Goal: Information Seeking & Learning: Check status

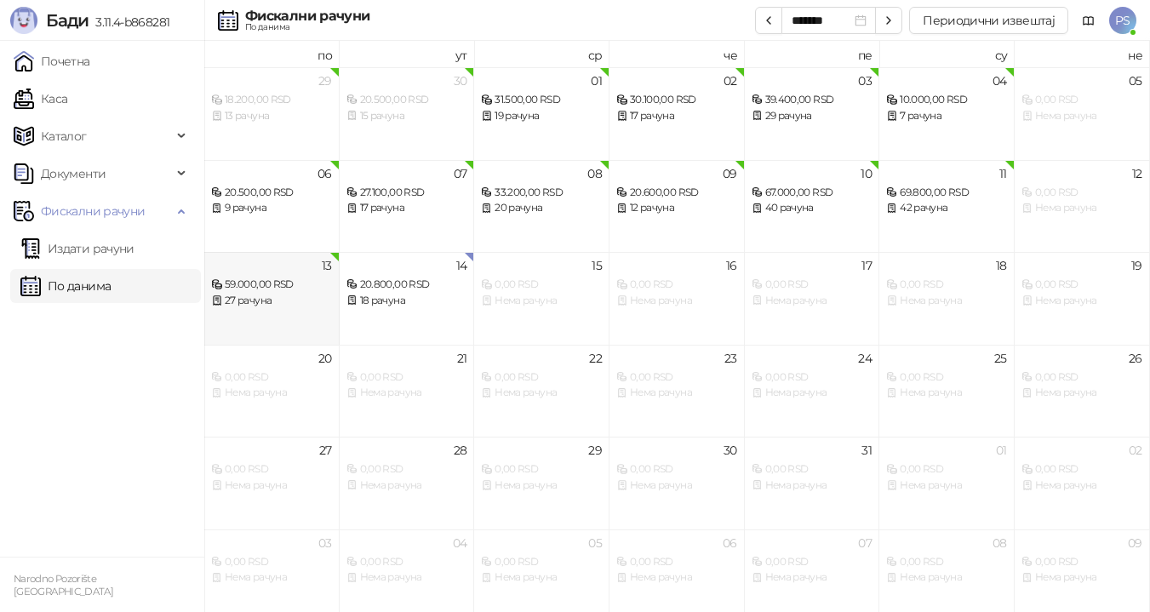
click at [256, 313] on div "13 59.000,00 RSD 27 рачуна" at bounding box center [271, 298] width 135 height 93
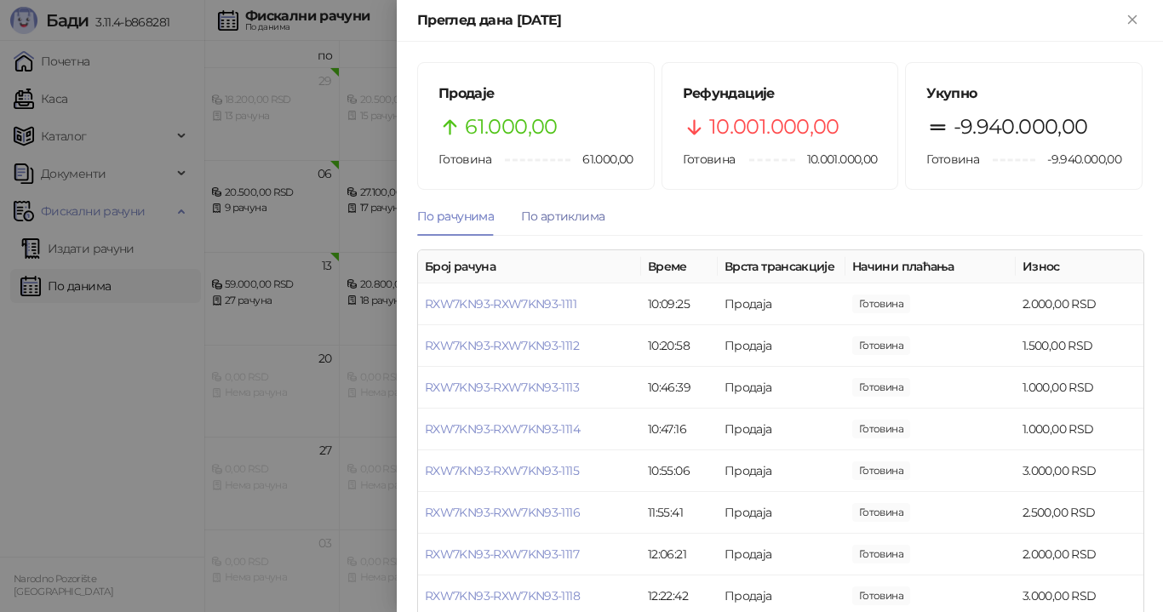
click at [551, 218] on div "По артиклима" at bounding box center [562, 216] width 83 height 19
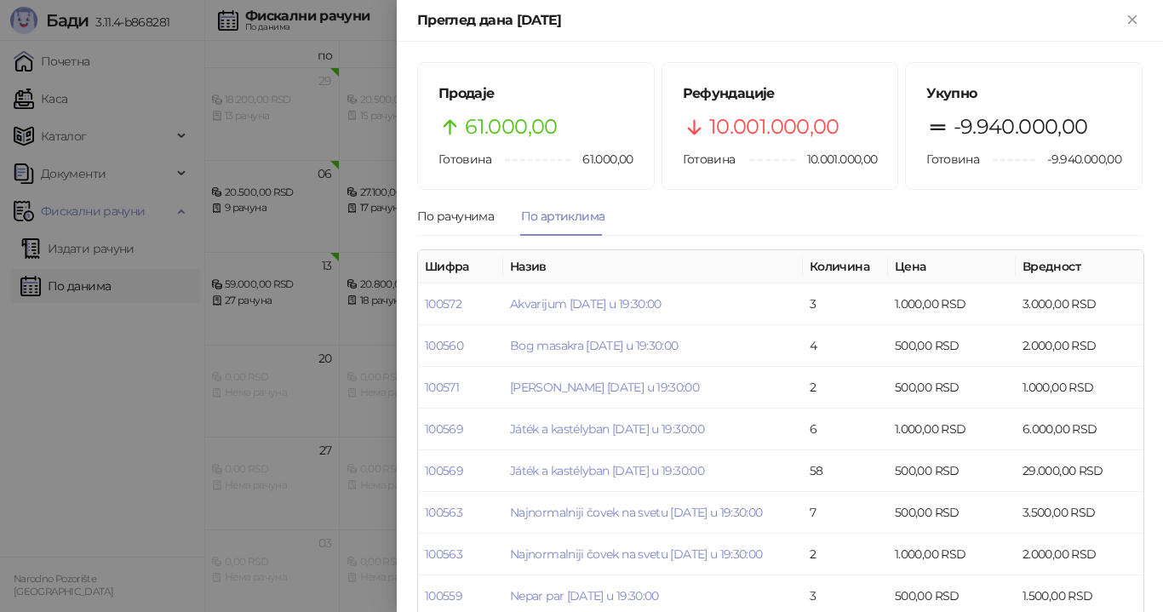
click at [1143, 24] on div "Преглед дана [DATE]" at bounding box center [780, 21] width 766 height 42
click at [1132, 21] on icon "Close" at bounding box center [1132, 19] width 15 height 15
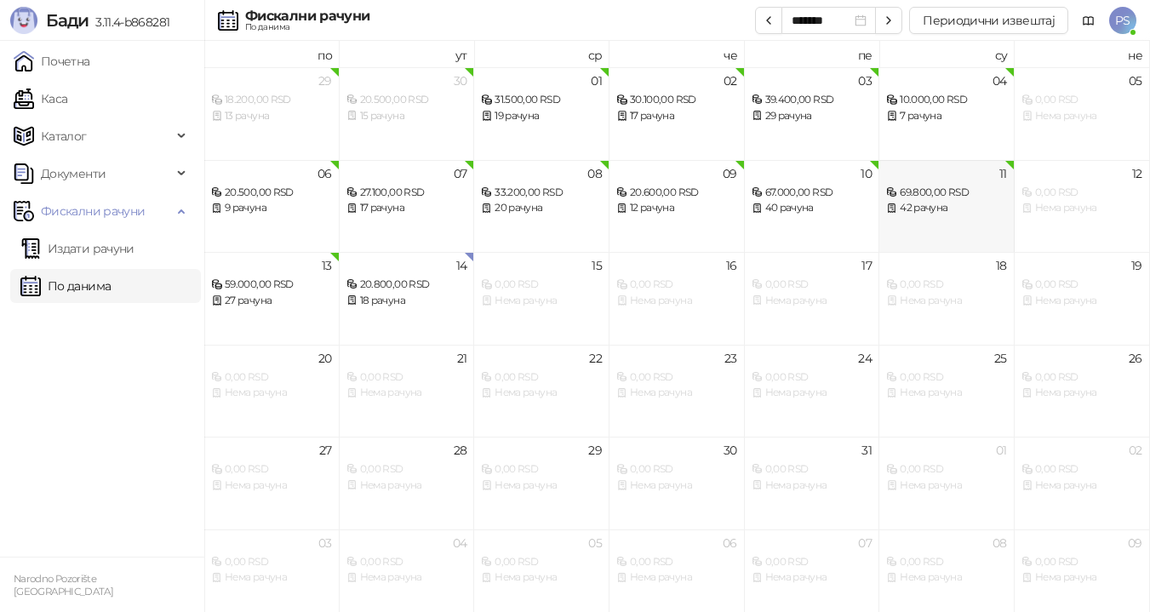
click at [961, 206] on div "42 рачуна" at bounding box center [946, 208] width 121 height 16
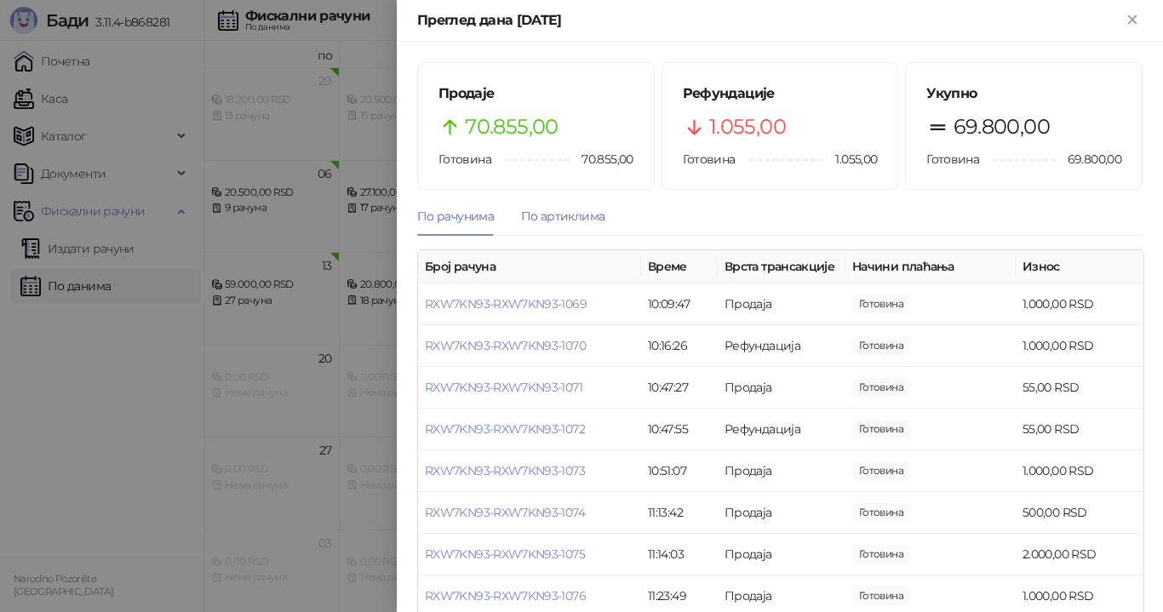
click at [569, 215] on div "По артиклима" at bounding box center [562, 216] width 83 height 19
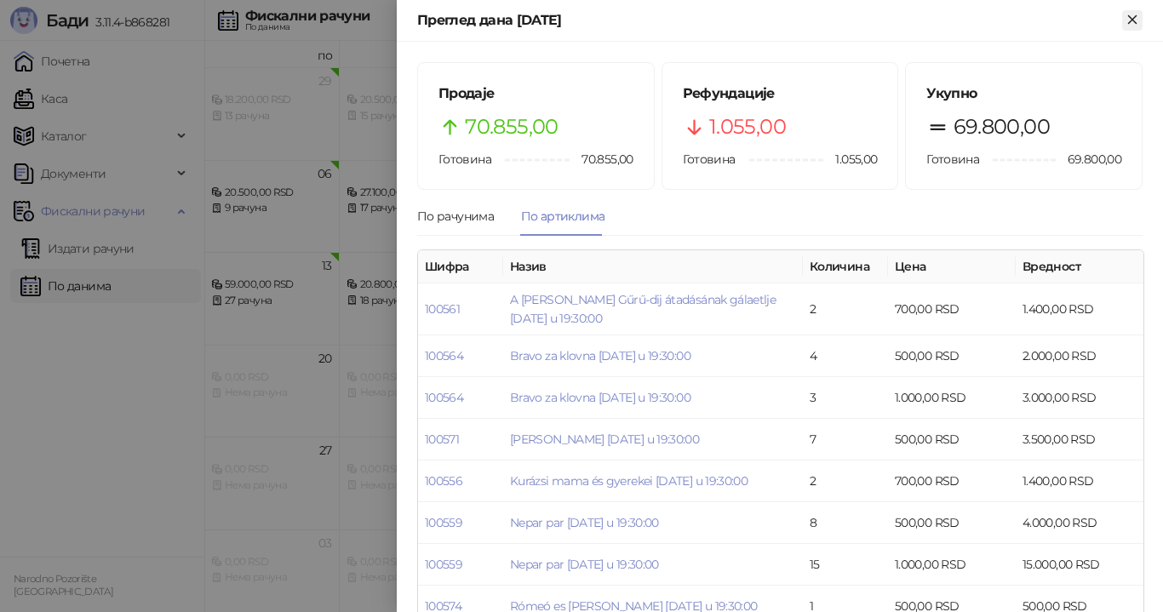
click at [1135, 22] on icon "Close" at bounding box center [1132, 19] width 8 height 8
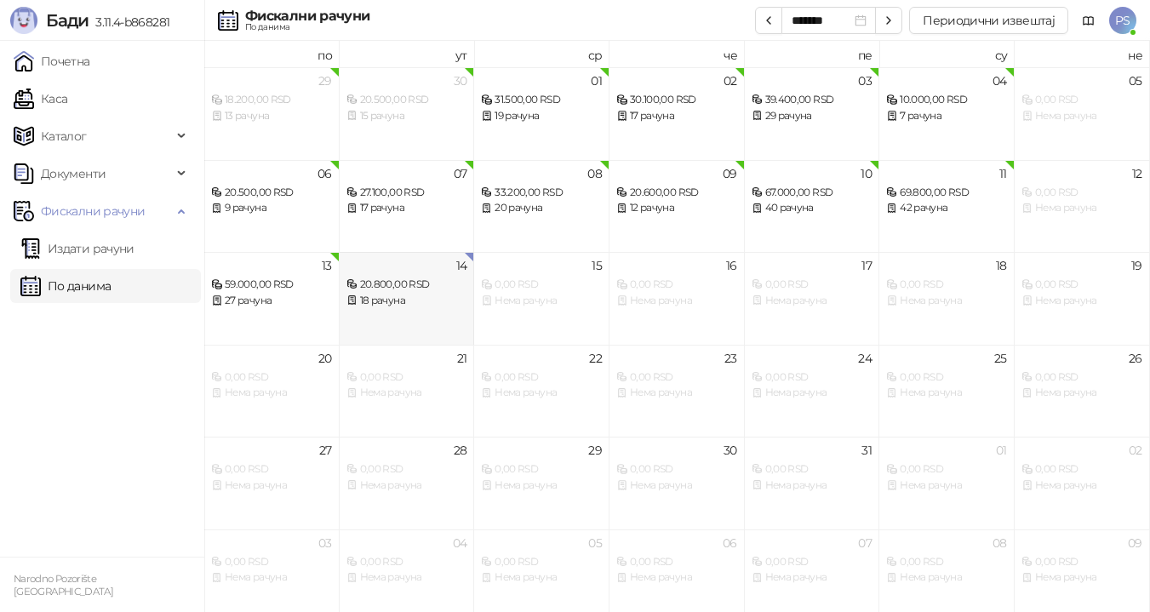
click at [398, 303] on div "18 рачуна" at bounding box center [407, 301] width 121 height 16
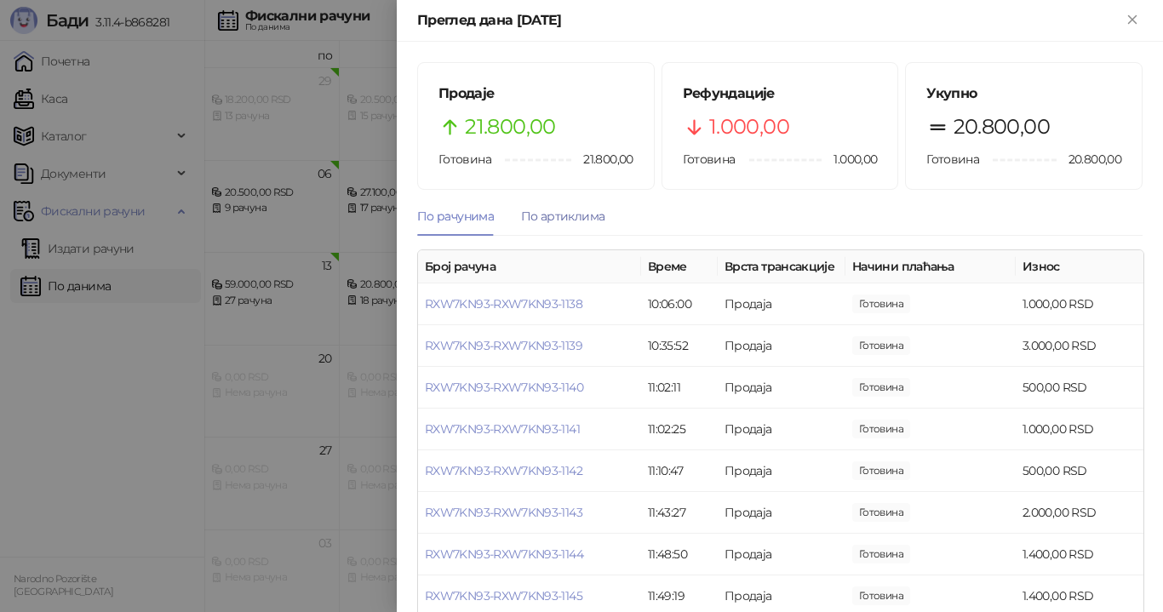
click at [584, 212] on div "По артиклима" at bounding box center [562, 216] width 83 height 19
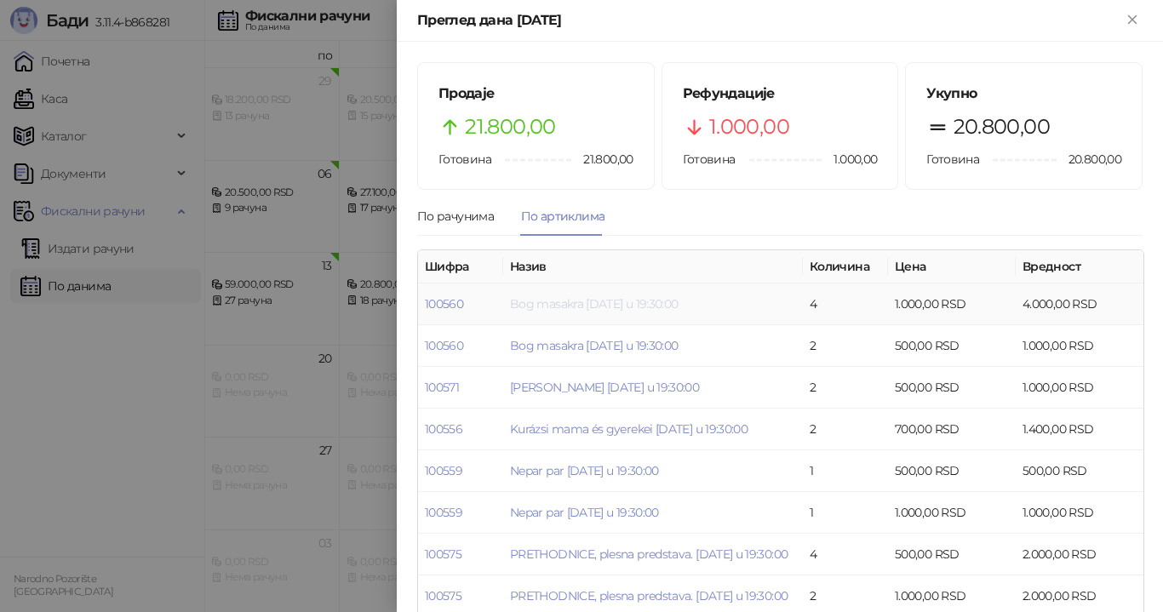
click at [633, 307] on link "Bog masakra [DATE] u 19:30:00" at bounding box center [594, 303] width 168 height 15
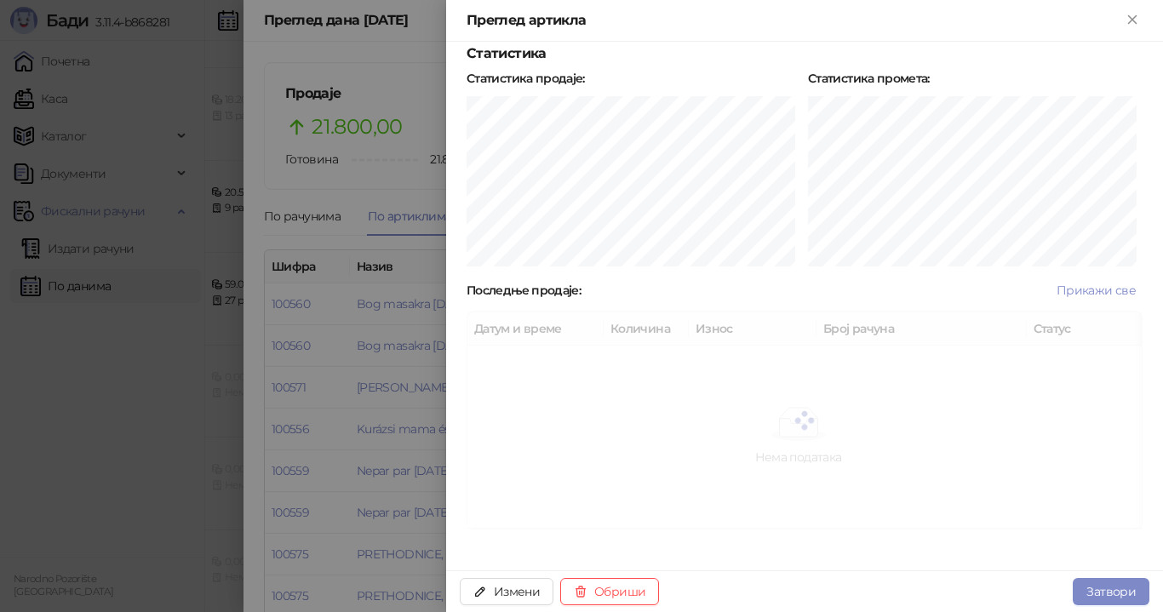
scroll to position [404, 0]
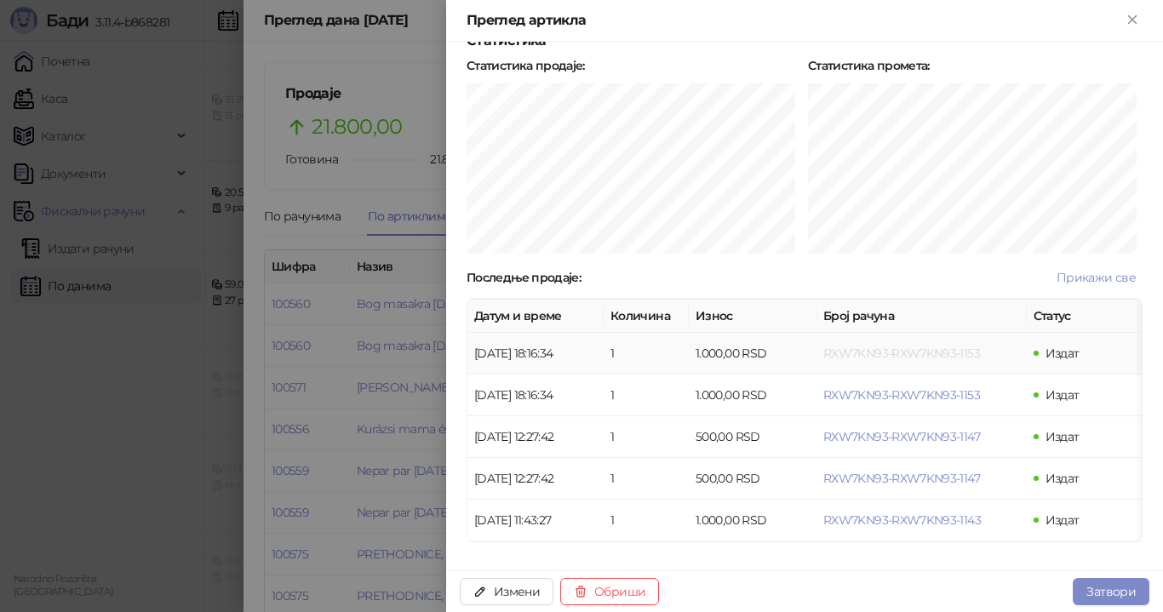
click at [866, 358] on span "RXW7KN93-RXW7KN93-1153" at bounding box center [901, 353] width 157 height 15
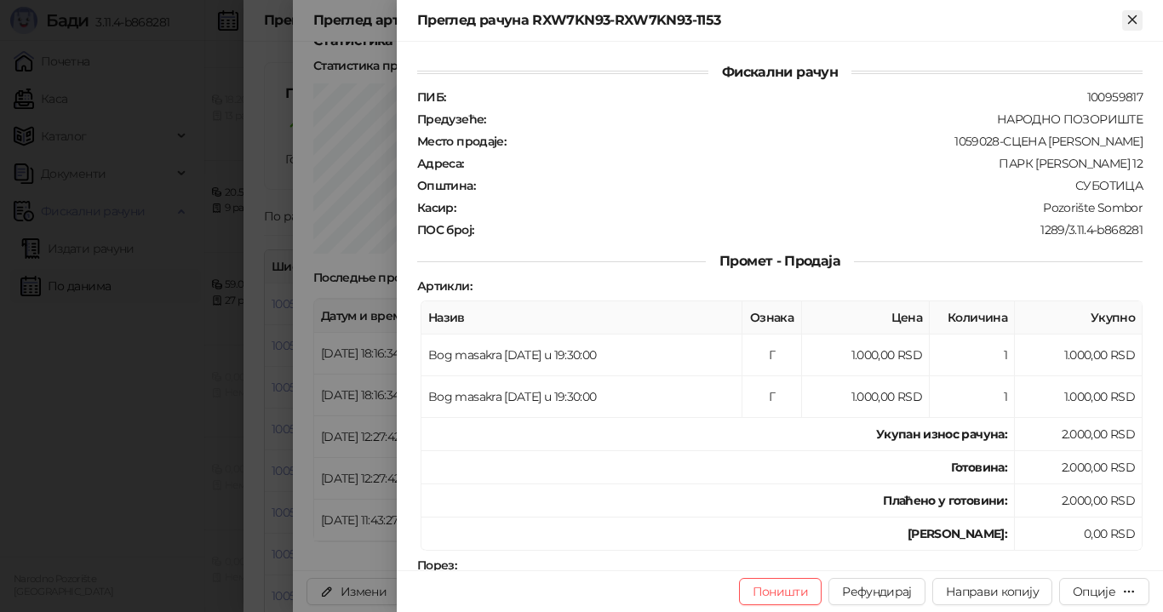
click at [1140, 20] on icon "Close" at bounding box center [1132, 19] width 15 height 15
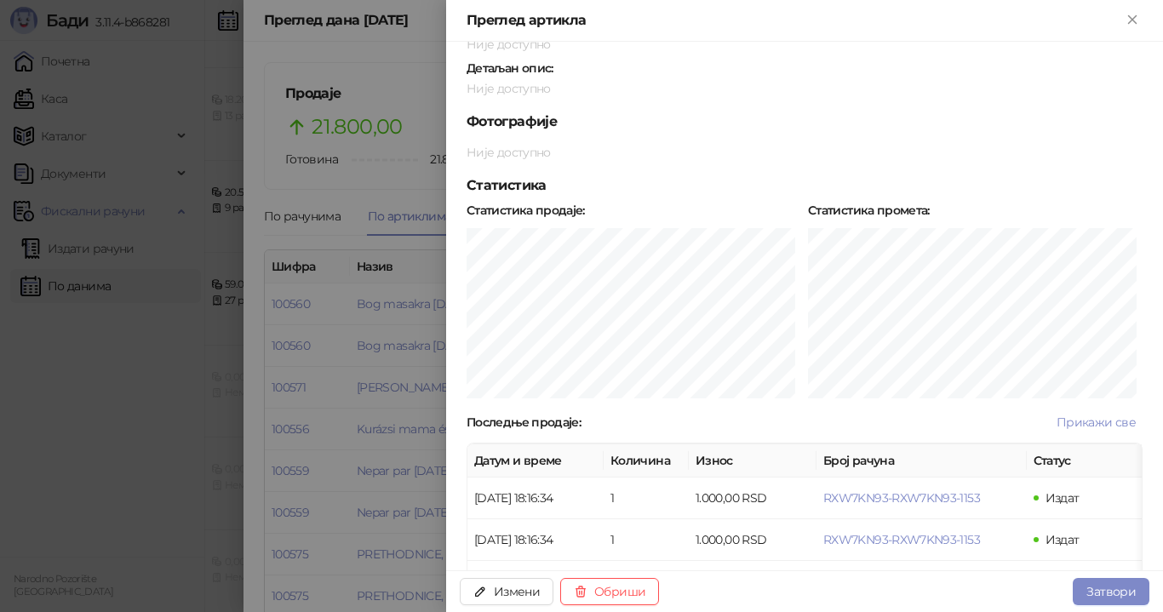
scroll to position [429, 0]
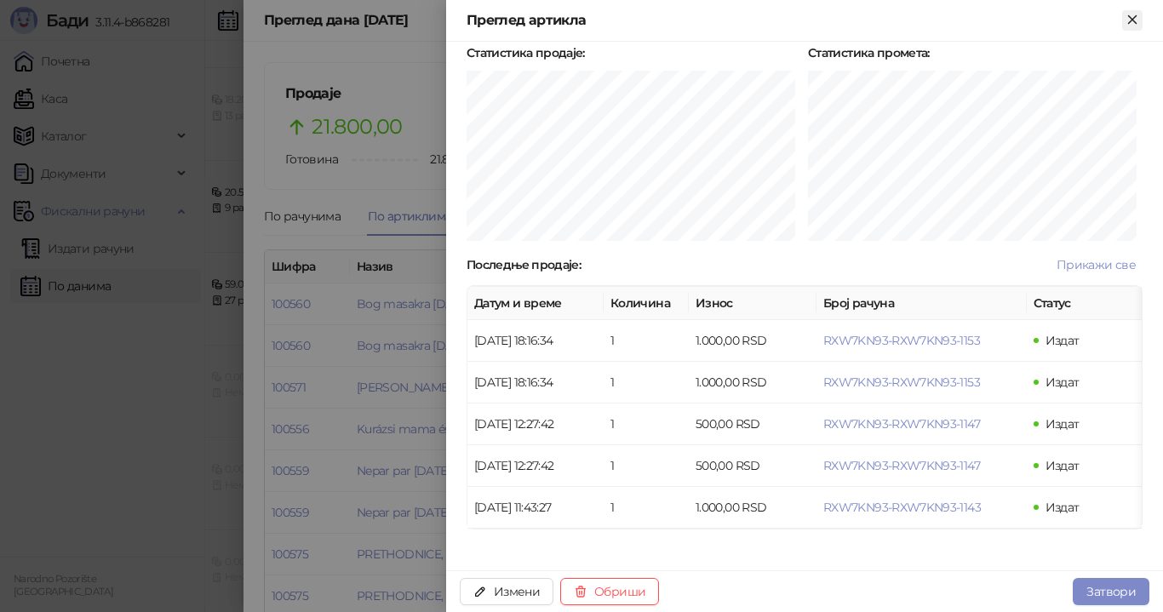
click at [1131, 19] on icon "Close" at bounding box center [1132, 19] width 8 height 8
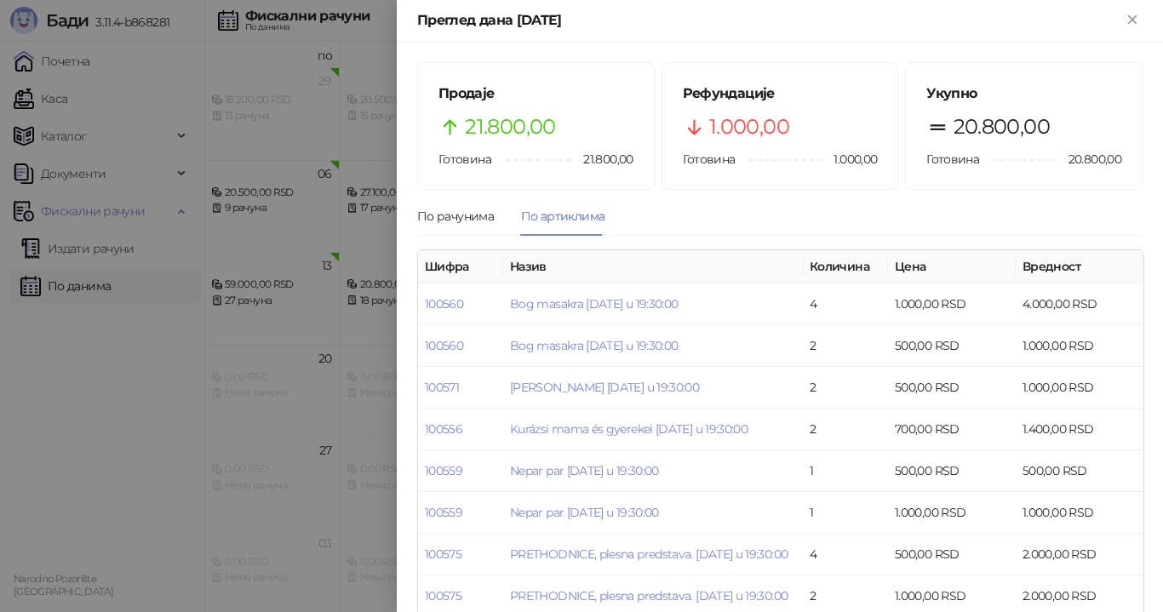
click at [1143, 10] on div "Преглед дана [DATE]" at bounding box center [780, 21] width 766 height 42
click at [1130, 21] on icon "Close" at bounding box center [1132, 19] width 8 height 8
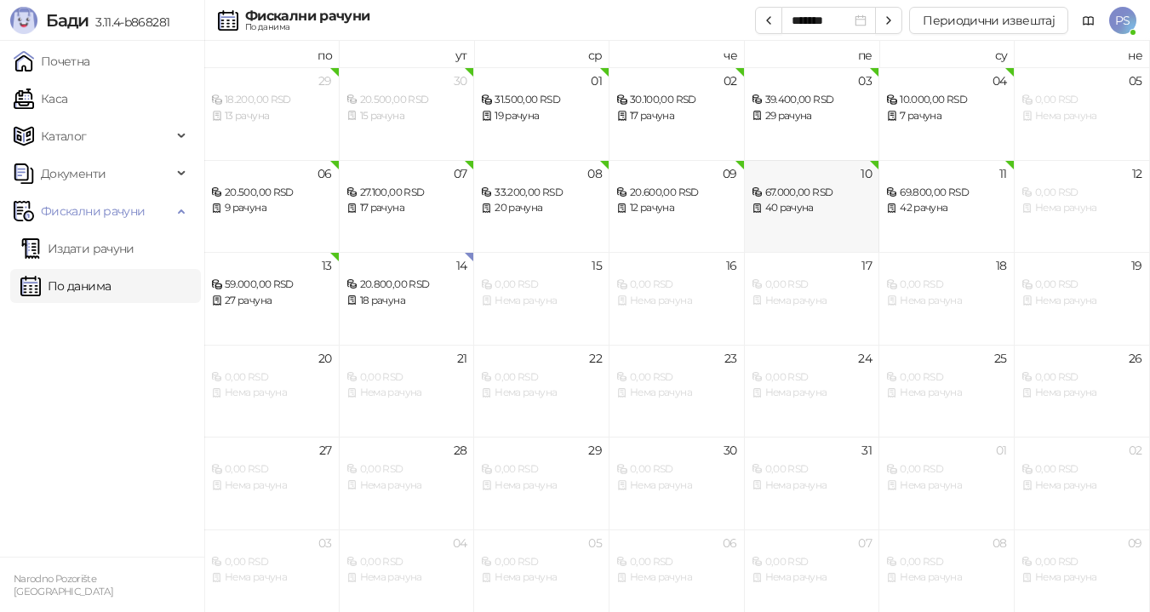
click at [822, 199] on div "67.000,00 RSD" at bounding box center [812, 193] width 121 height 16
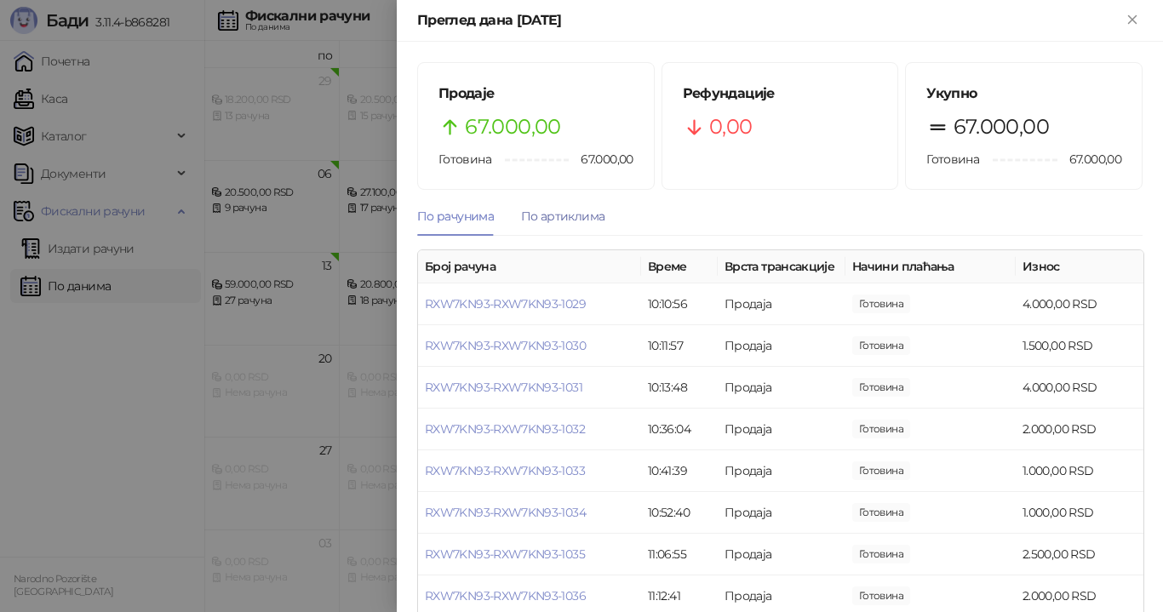
click at [555, 215] on div "По артиклима" at bounding box center [562, 216] width 83 height 19
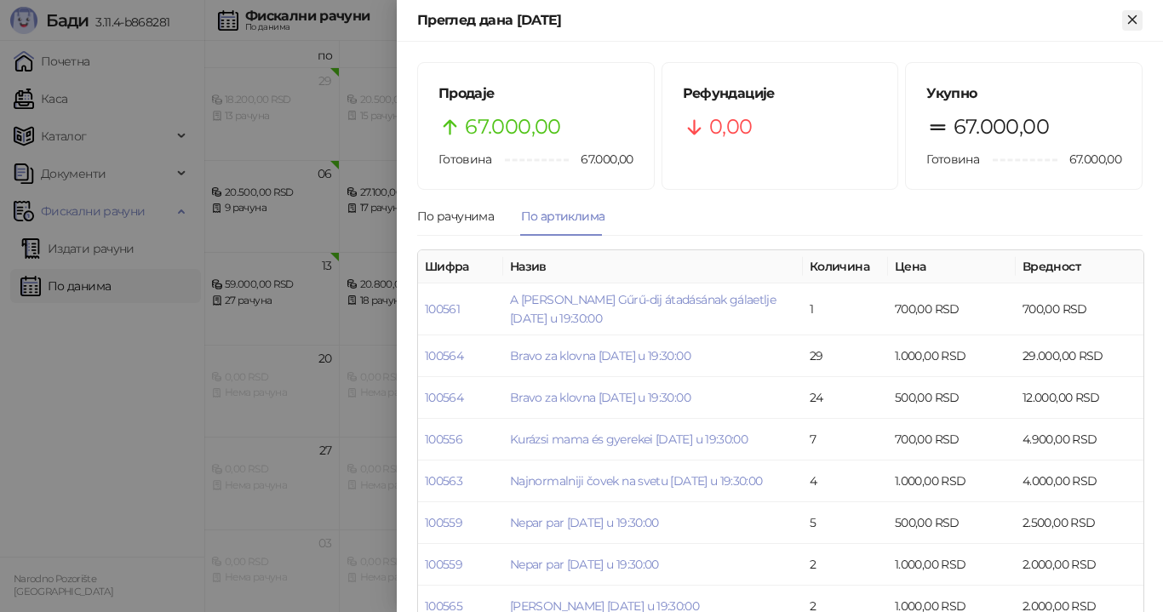
click at [1132, 23] on icon "Close" at bounding box center [1132, 19] width 15 height 15
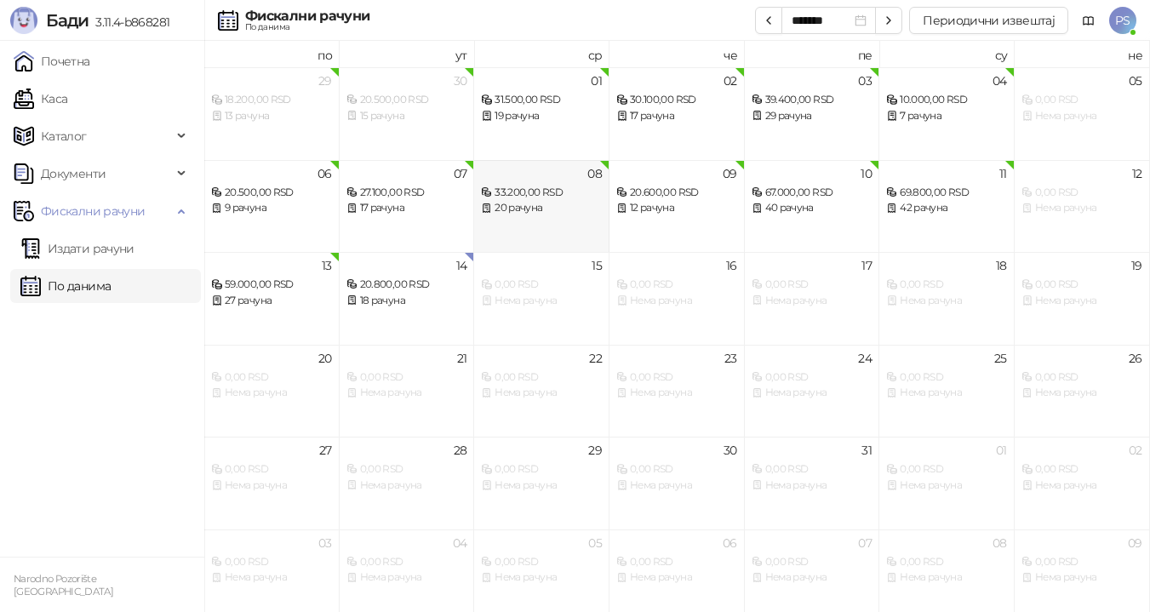
click at [549, 210] on div "20 рачуна" at bounding box center [541, 208] width 121 height 16
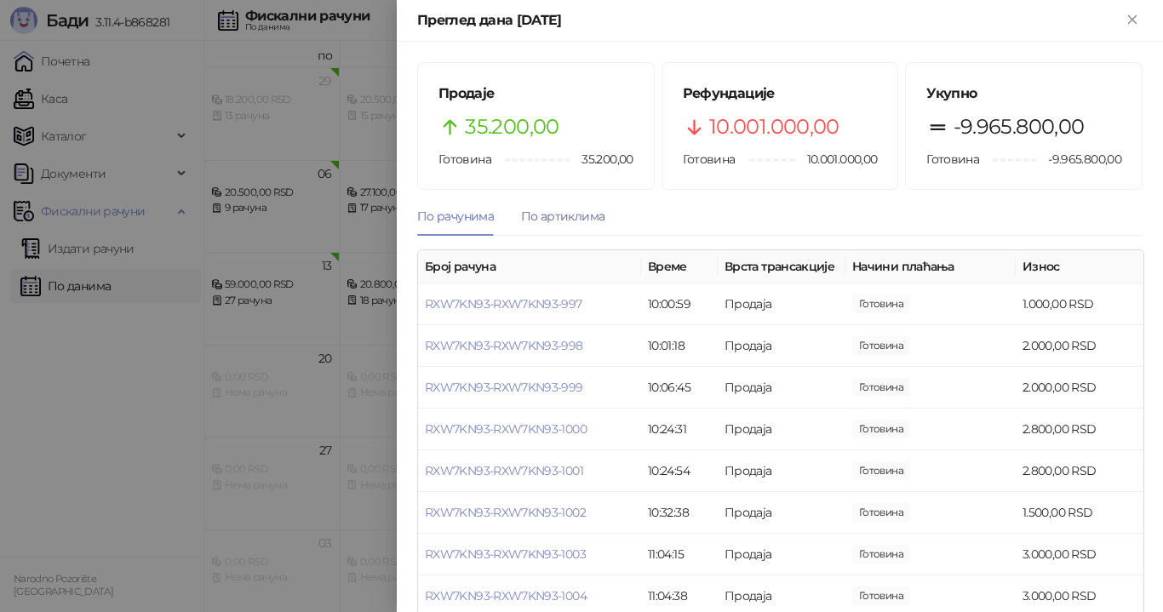
click at [555, 216] on div "По артиклима" at bounding box center [562, 216] width 83 height 19
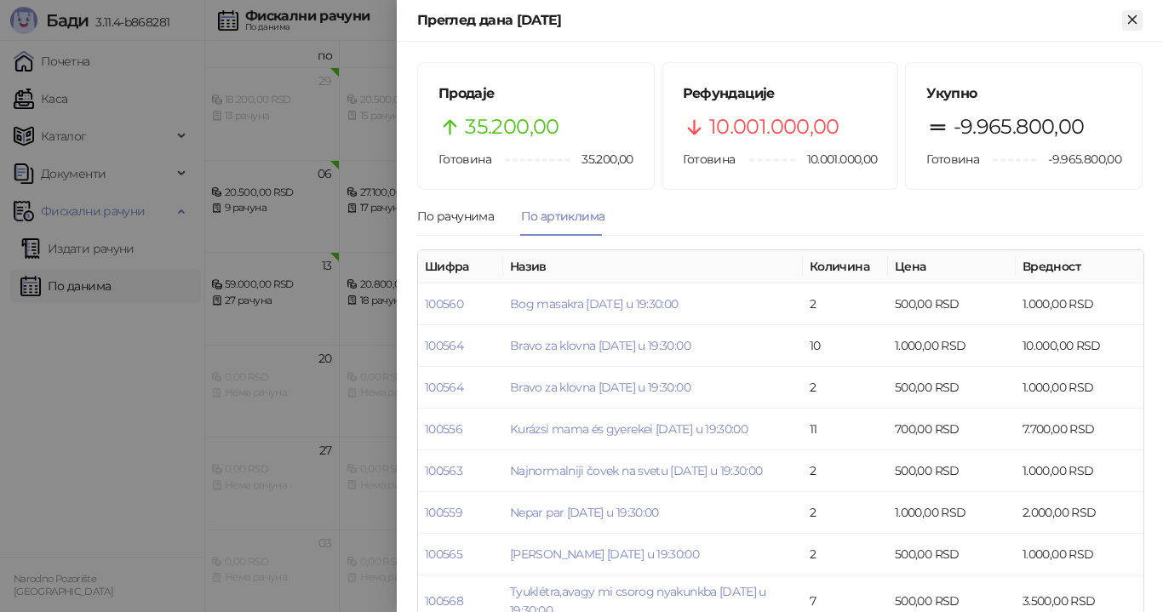
click at [1136, 19] on icon "Close" at bounding box center [1132, 19] width 15 height 15
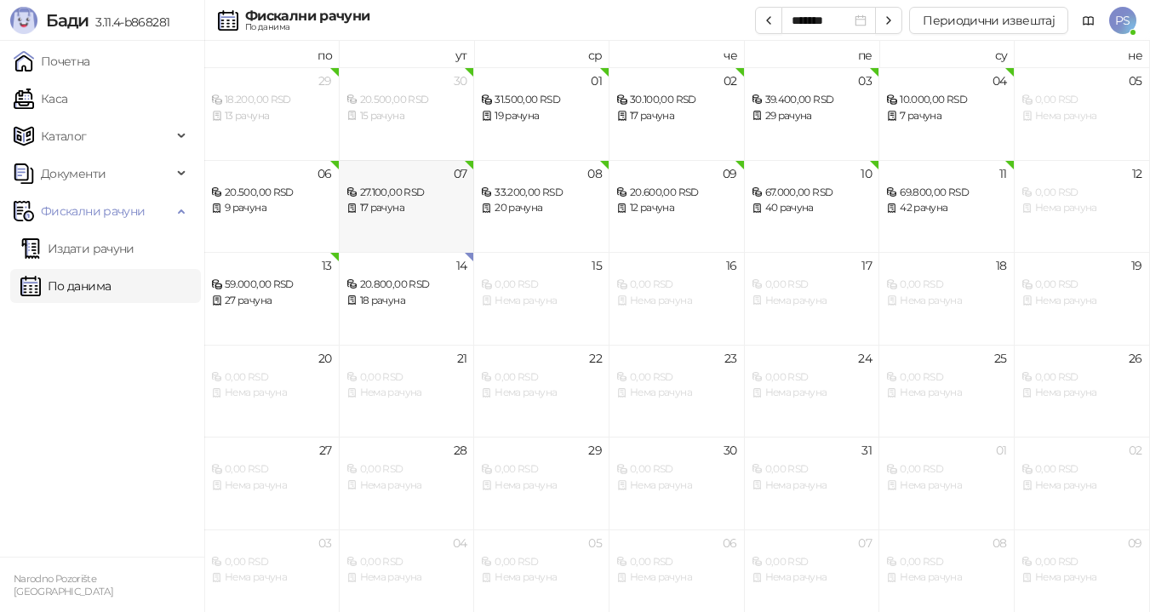
click at [427, 192] on div "27.100,00 RSD" at bounding box center [407, 193] width 121 height 16
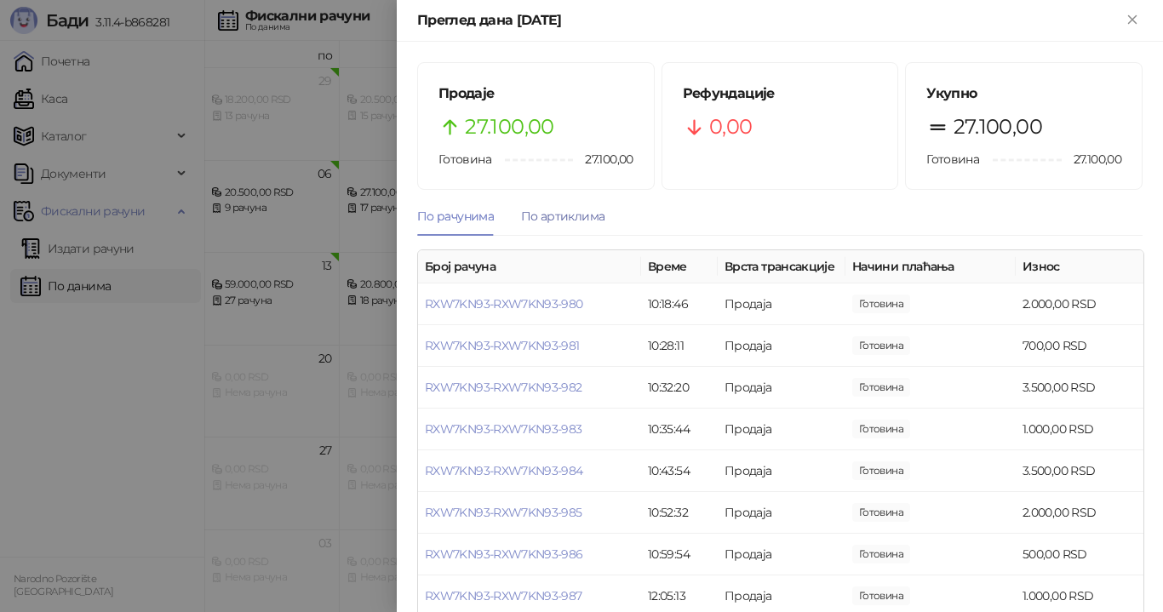
click at [576, 221] on div "По артиклима" at bounding box center [562, 216] width 83 height 19
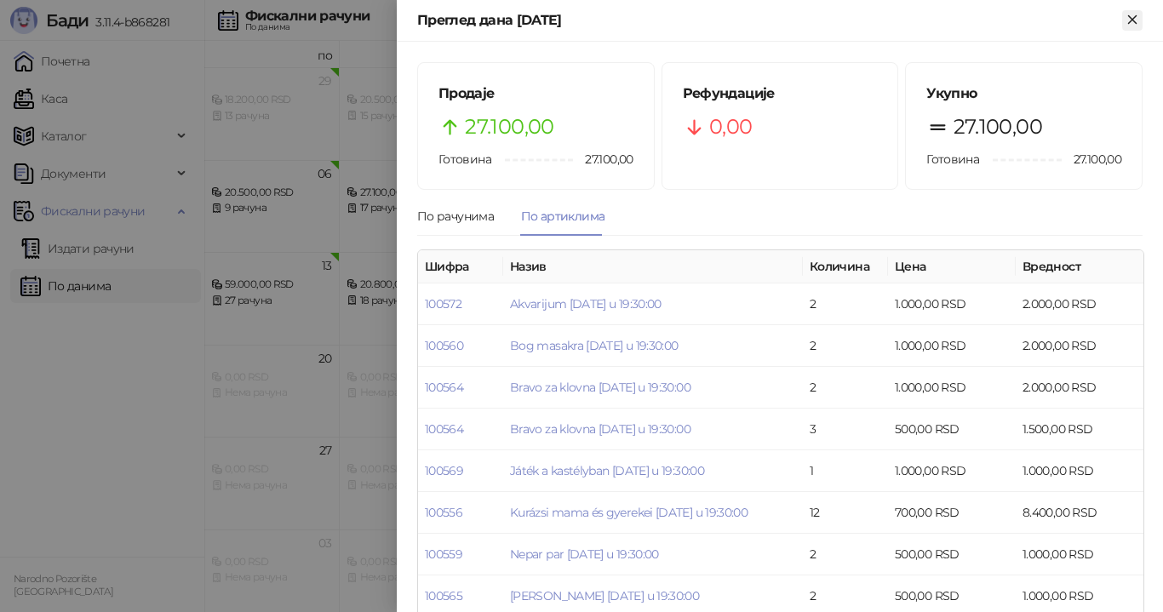
click at [1126, 24] on icon "Close" at bounding box center [1132, 19] width 15 height 15
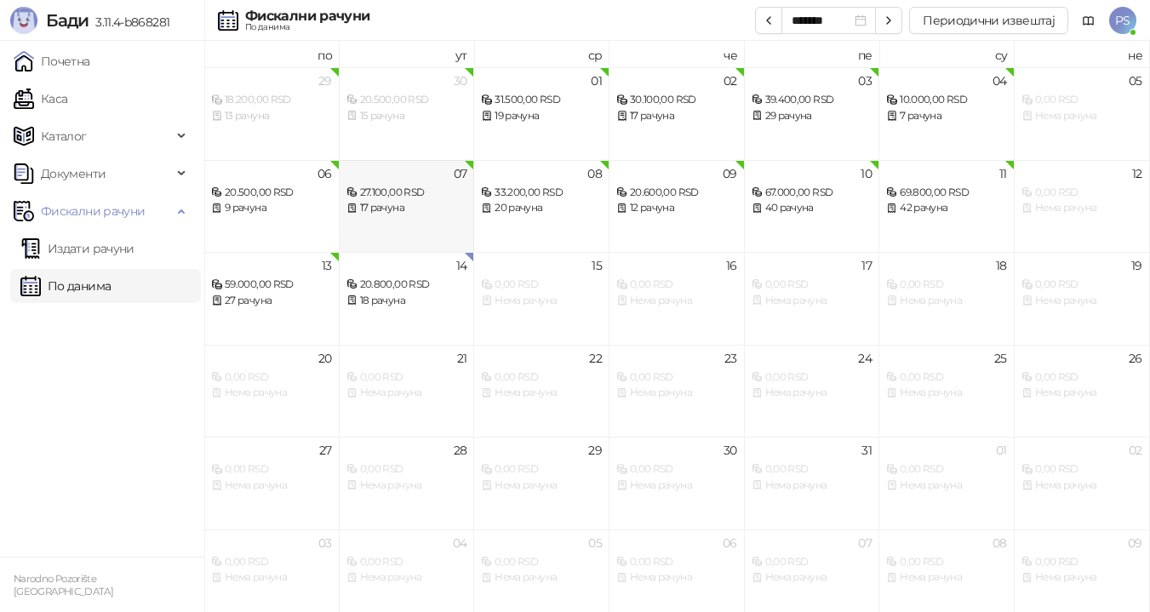
click at [441, 204] on div "17 рачуна" at bounding box center [407, 208] width 121 height 16
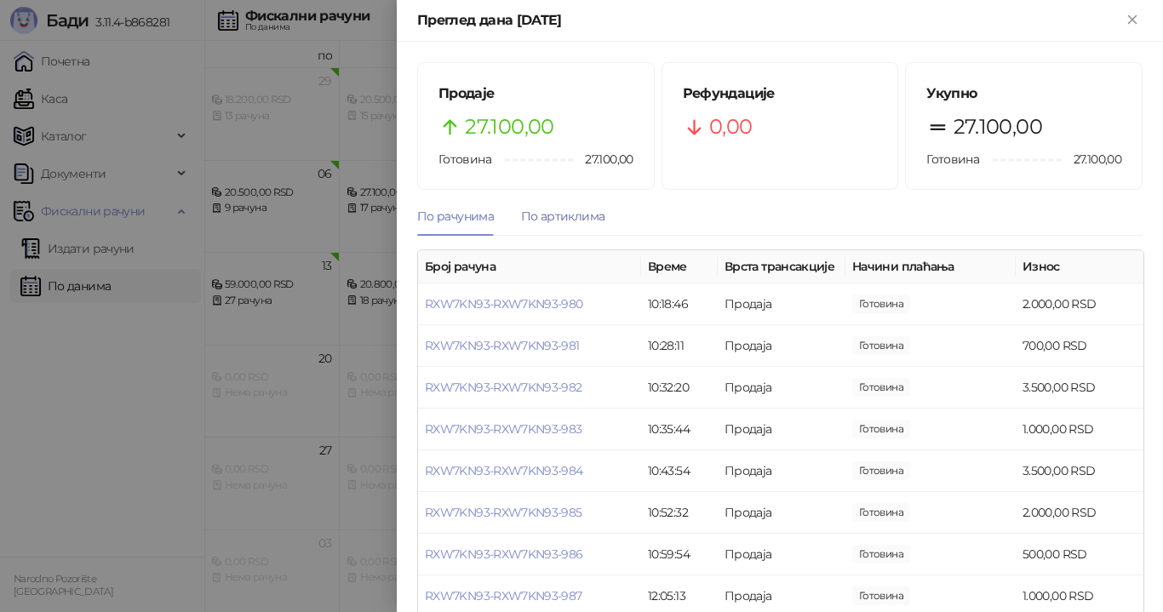
click at [569, 212] on div "По артиклима" at bounding box center [562, 216] width 83 height 19
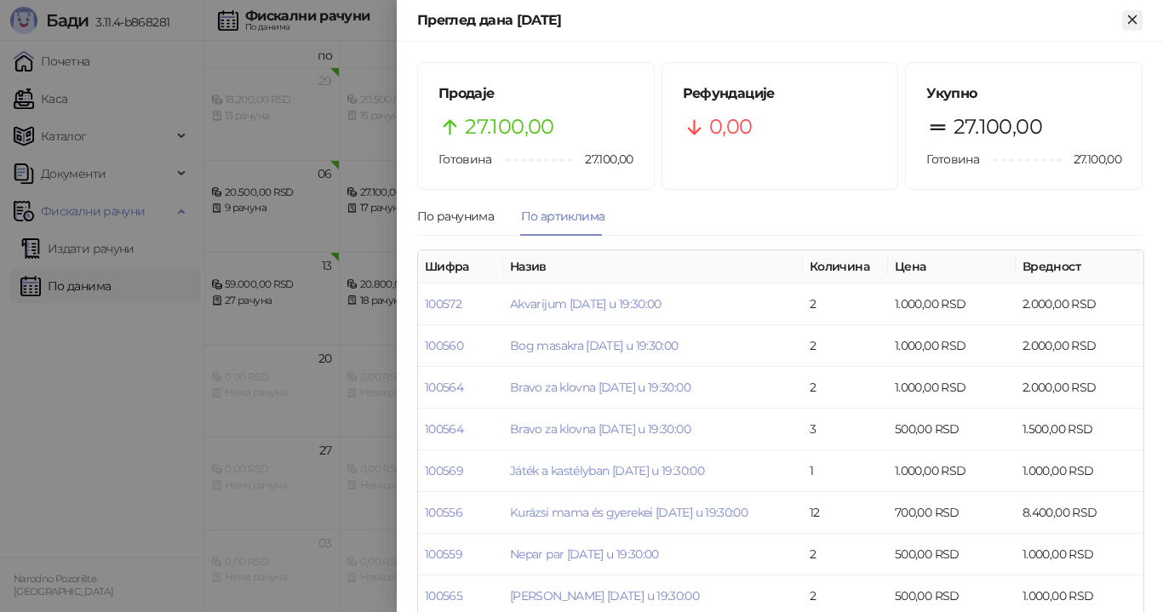
click at [1134, 20] on icon "Close" at bounding box center [1132, 19] width 15 height 15
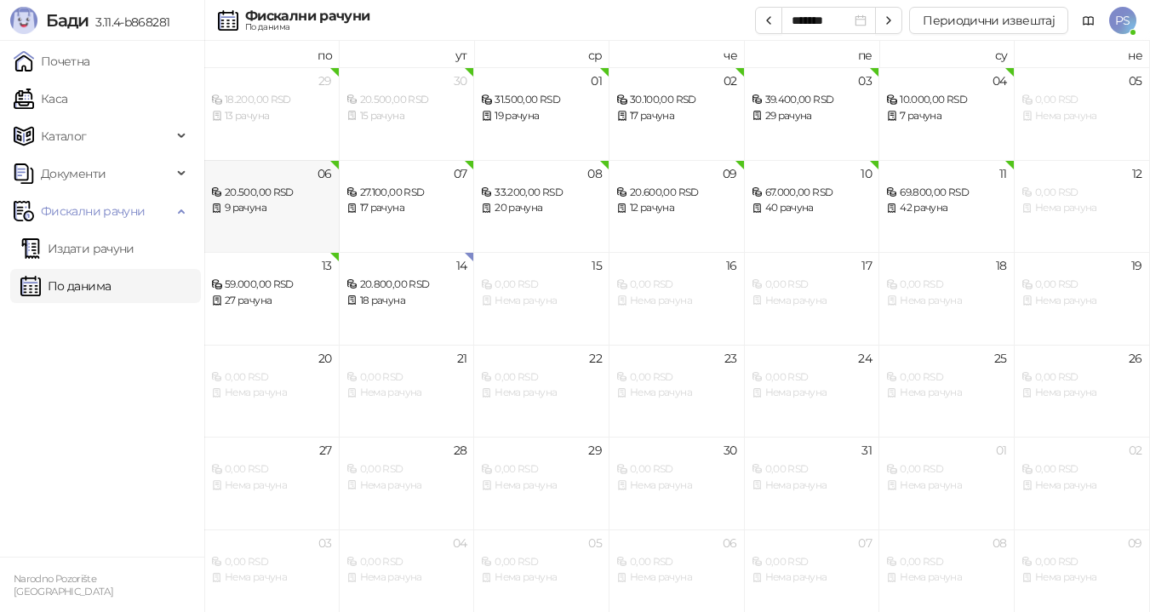
click at [274, 191] on div "20.500,00 RSD" at bounding box center [271, 193] width 121 height 16
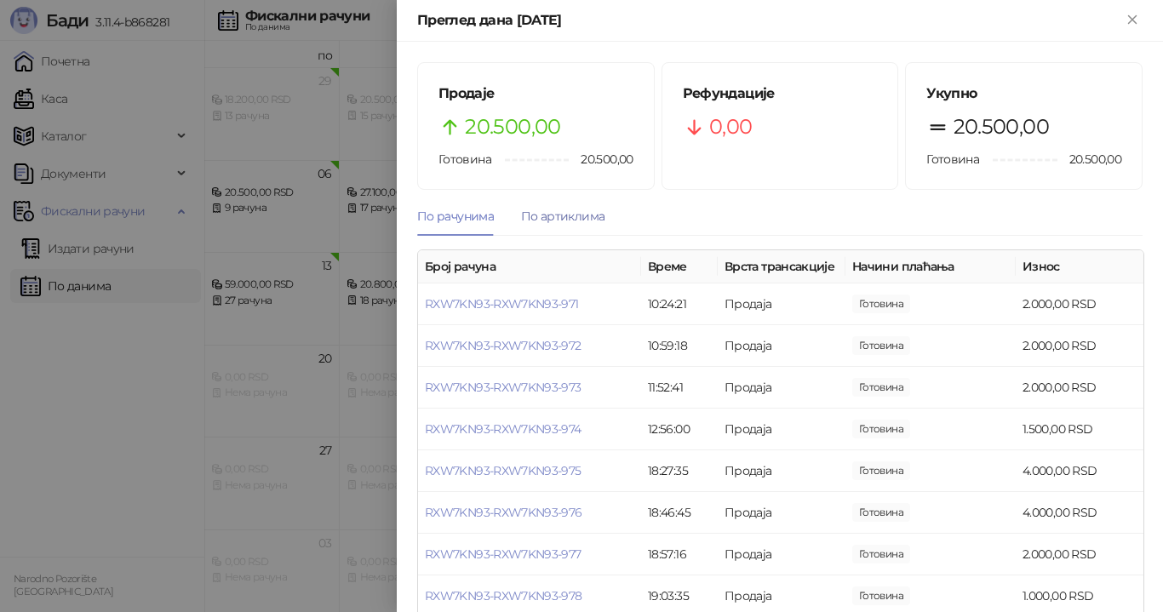
click at [574, 213] on div "По артиклима" at bounding box center [562, 216] width 83 height 19
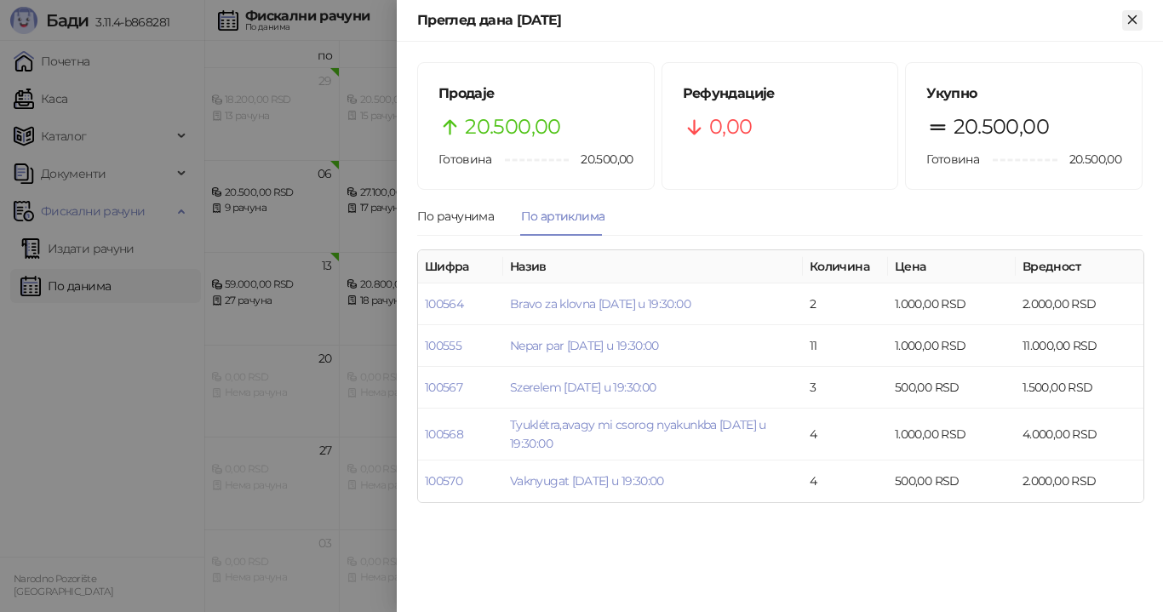
click at [1135, 27] on icon "Close" at bounding box center [1132, 19] width 15 height 15
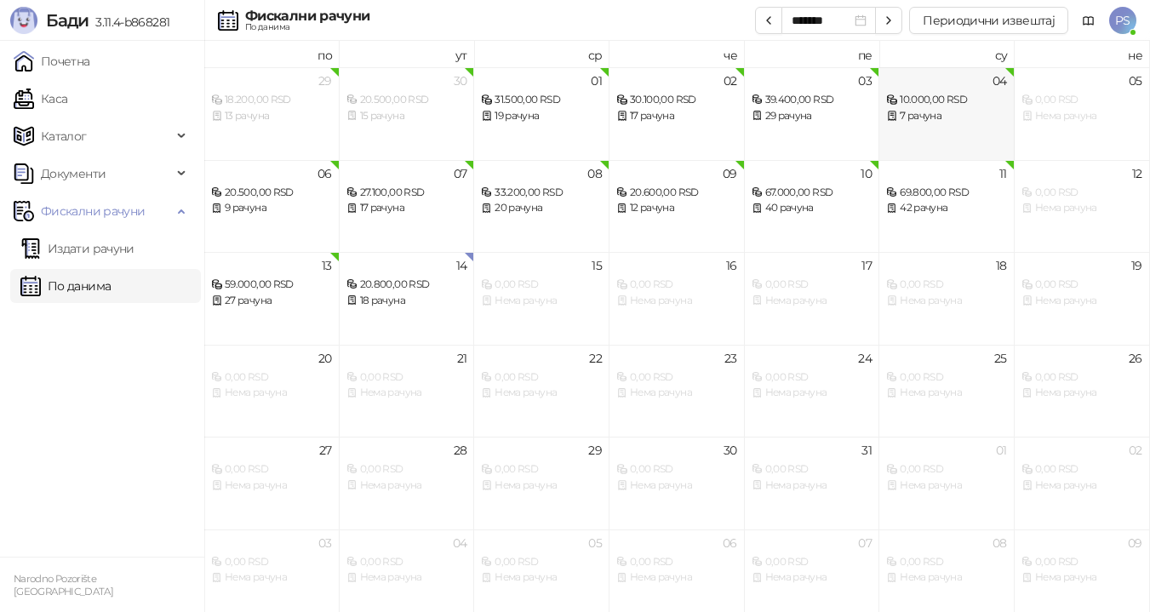
click at [940, 123] on div "7 рачуна" at bounding box center [946, 116] width 121 height 16
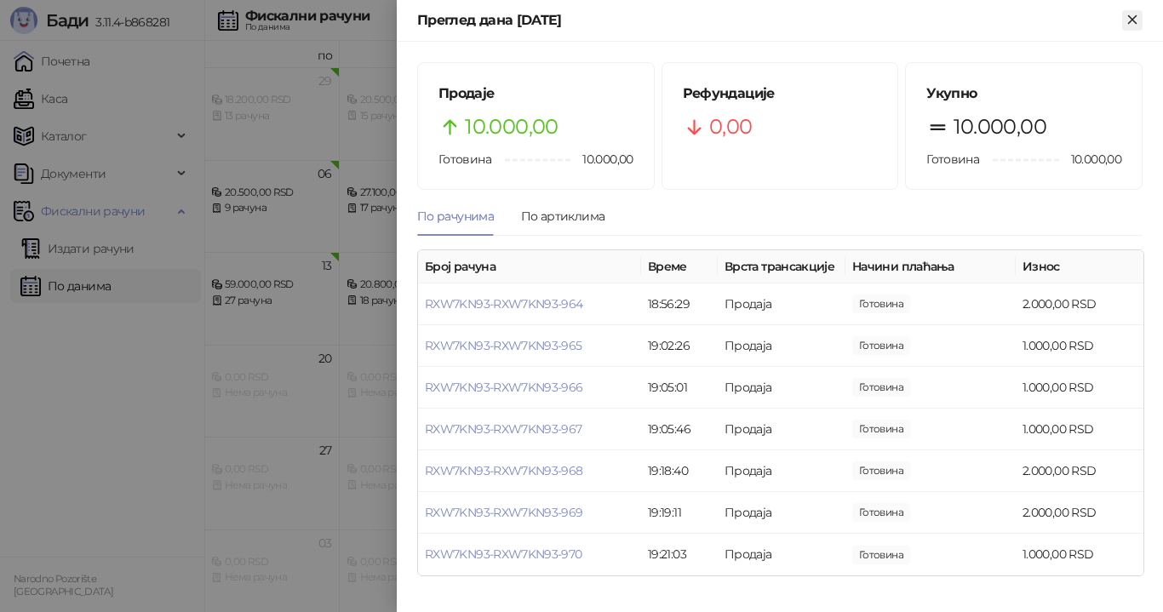
click at [1129, 15] on icon "Close" at bounding box center [1132, 19] width 8 height 8
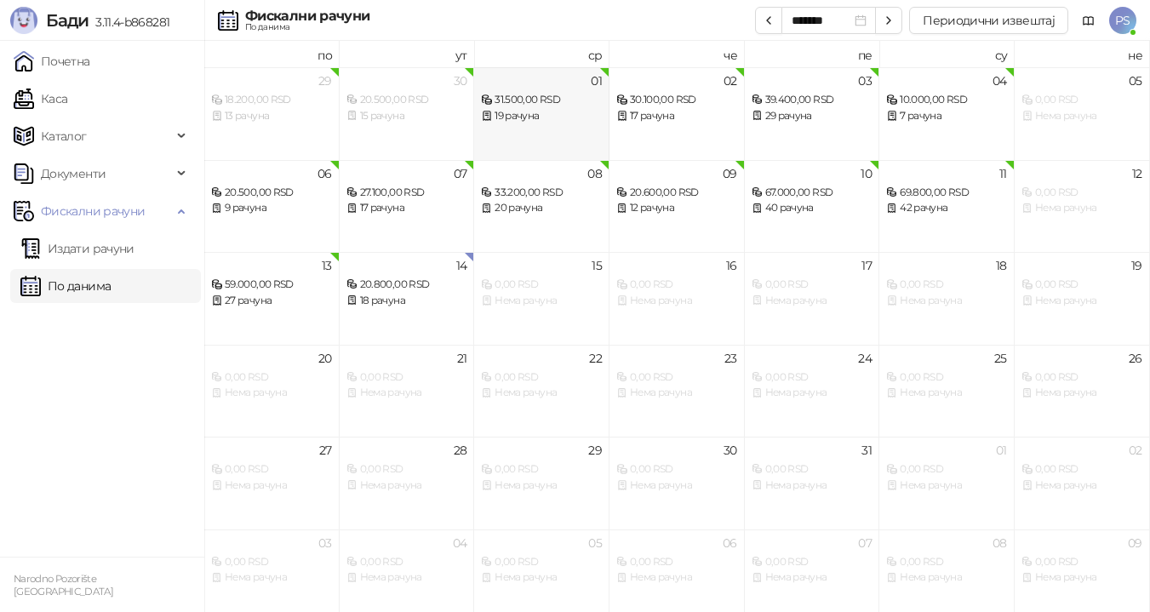
click at [513, 123] on div "19 рачуна" at bounding box center [541, 116] width 121 height 16
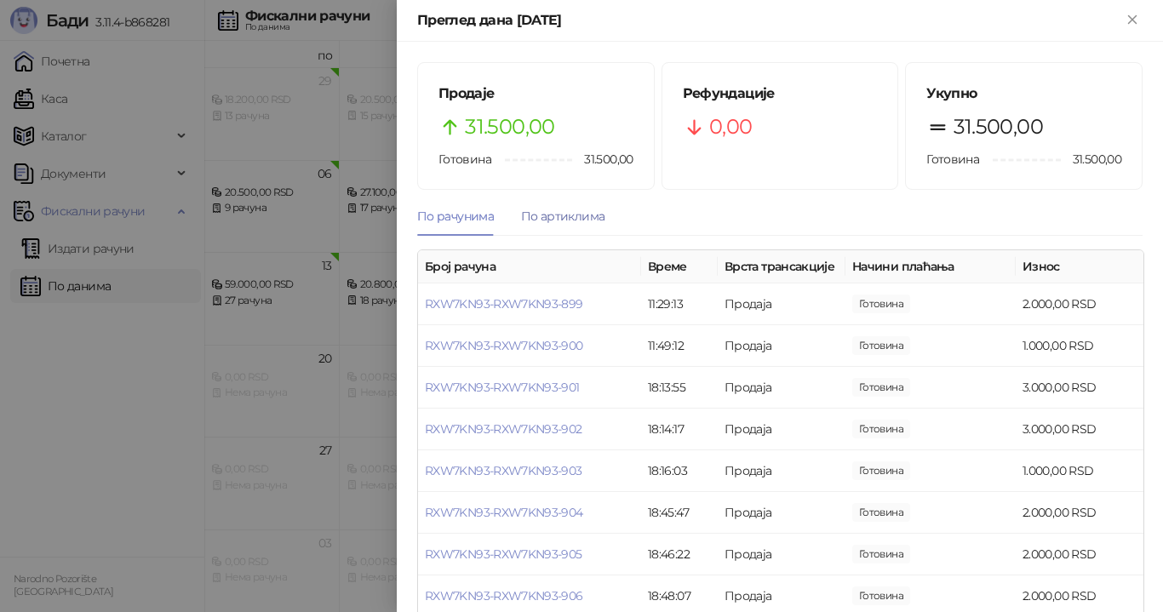
click at [582, 216] on div "По артиклима" at bounding box center [562, 216] width 83 height 19
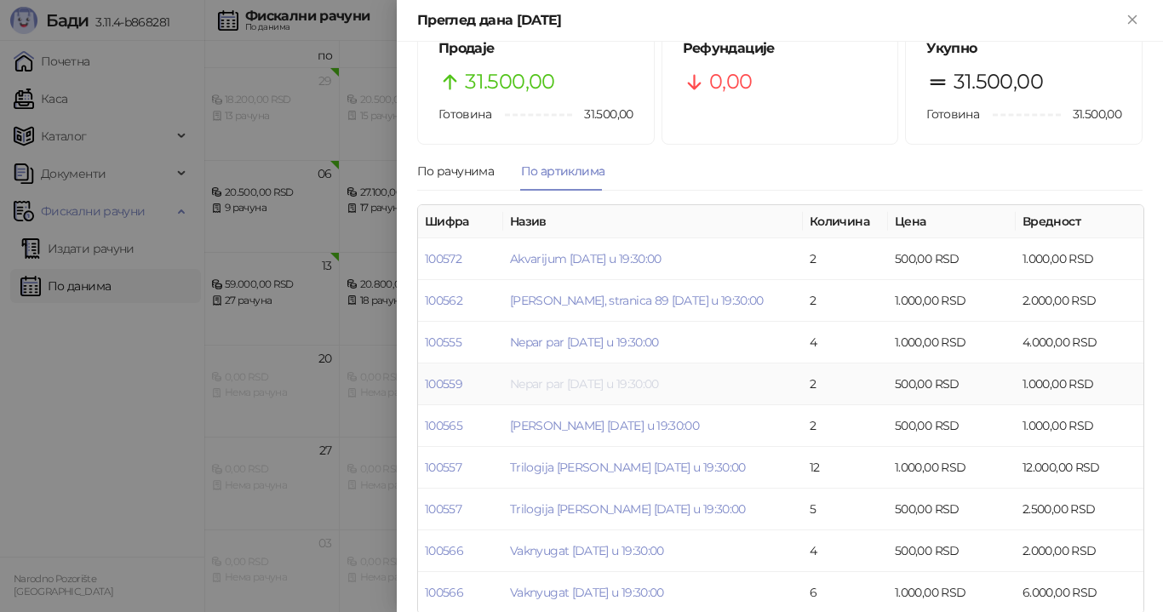
scroll to position [68, 0]
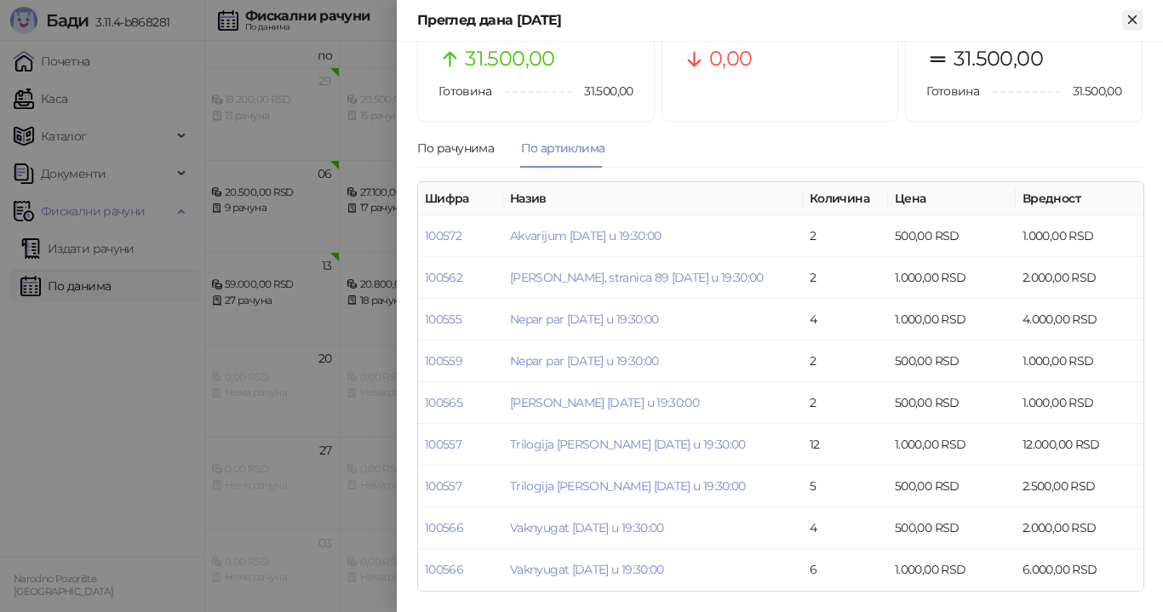
click at [1129, 20] on icon "Close" at bounding box center [1132, 19] width 15 height 15
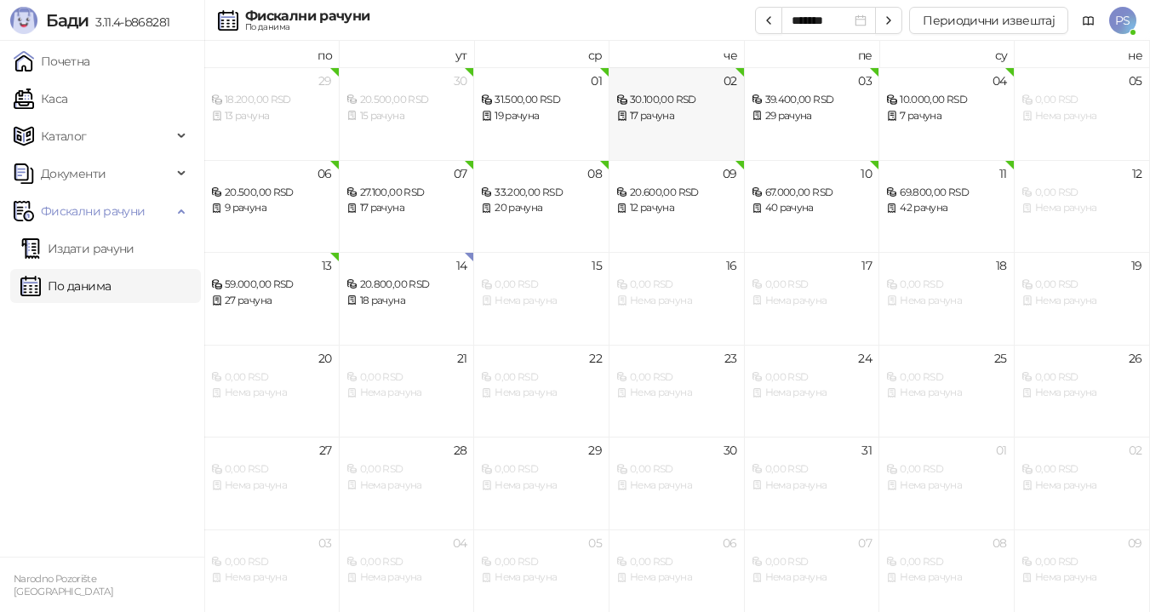
click at [680, 109] on div "17 рачуна" at bounding box center [676, 116] width 121 height 16
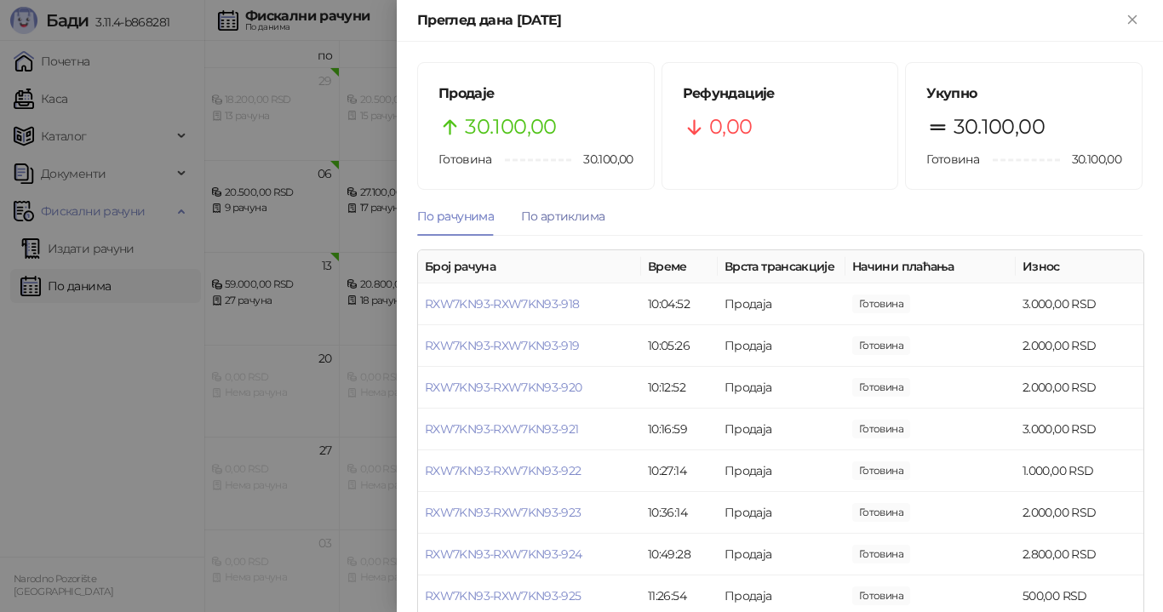
click at [576, 215] on div "По артиклима" at bounding box center [562, 216] width 83 height 19
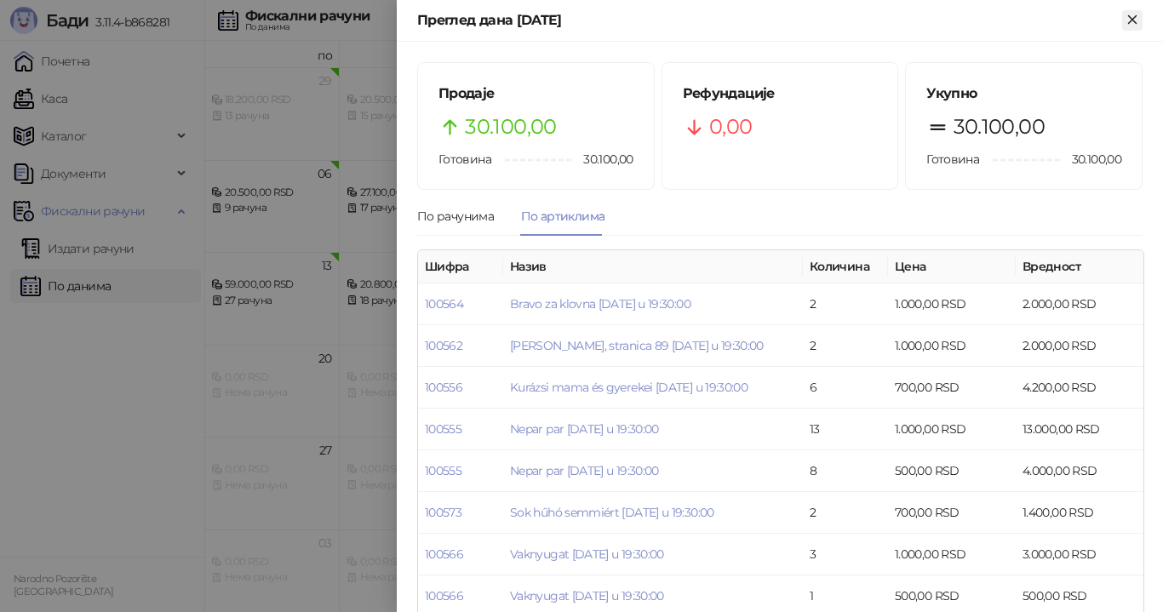
click at [1131, 22] on icon "Close" at bounding box center [1132, 19] width 8 height 8
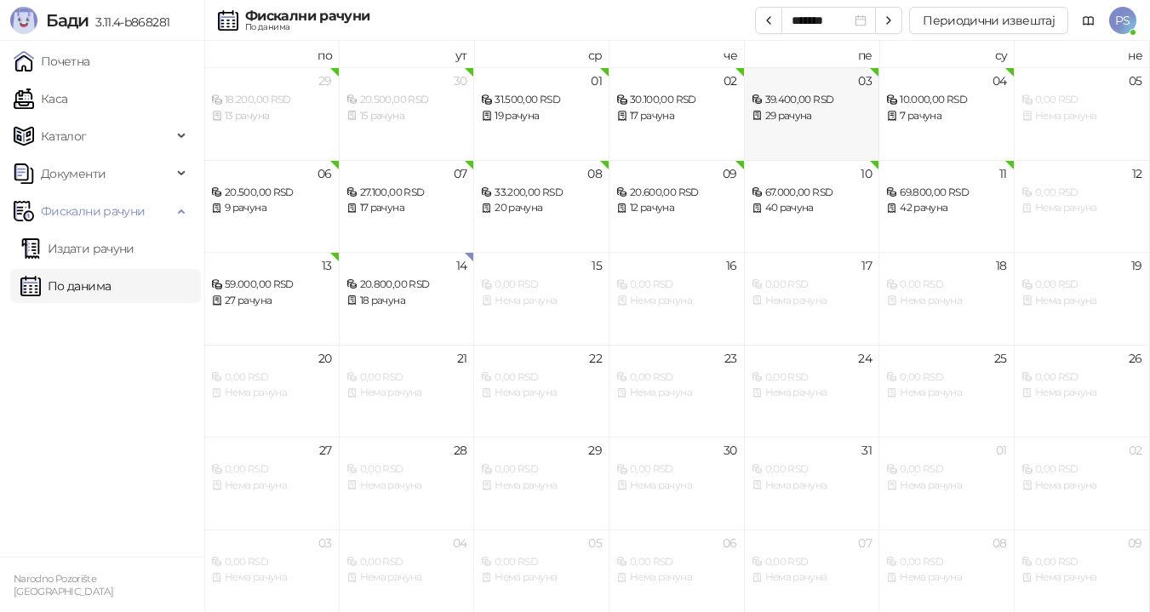
click at [828, 109] on div "29 рачуна" at bounding box center [812, 116] width 121 height 16
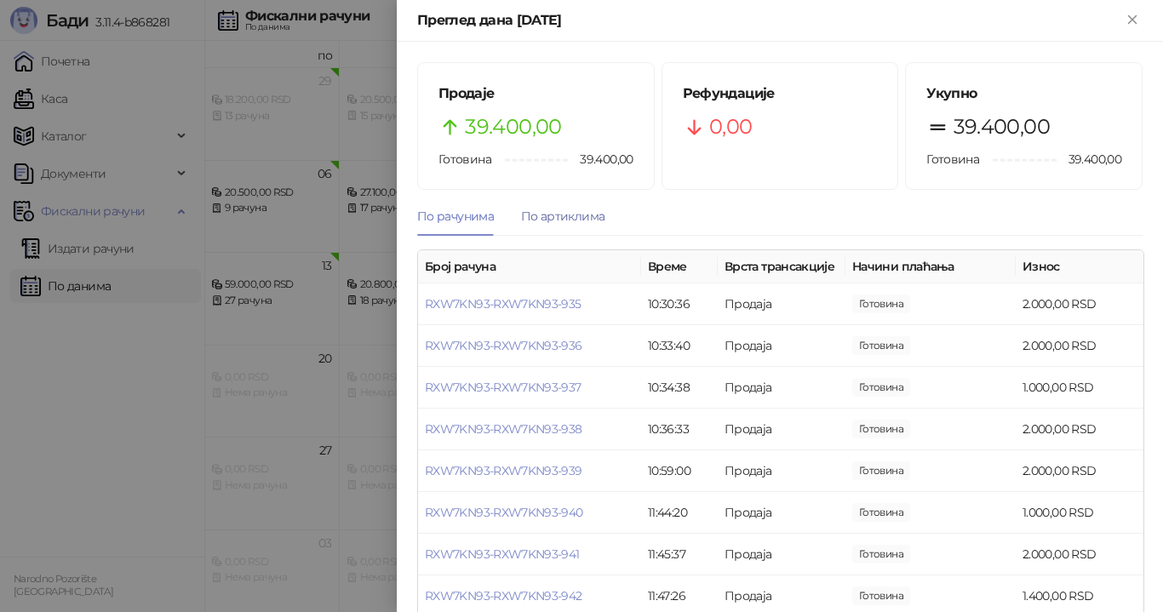
click at [581, 214] on div "По артиклима" at bounding box center [562, 216] width 83 height 19
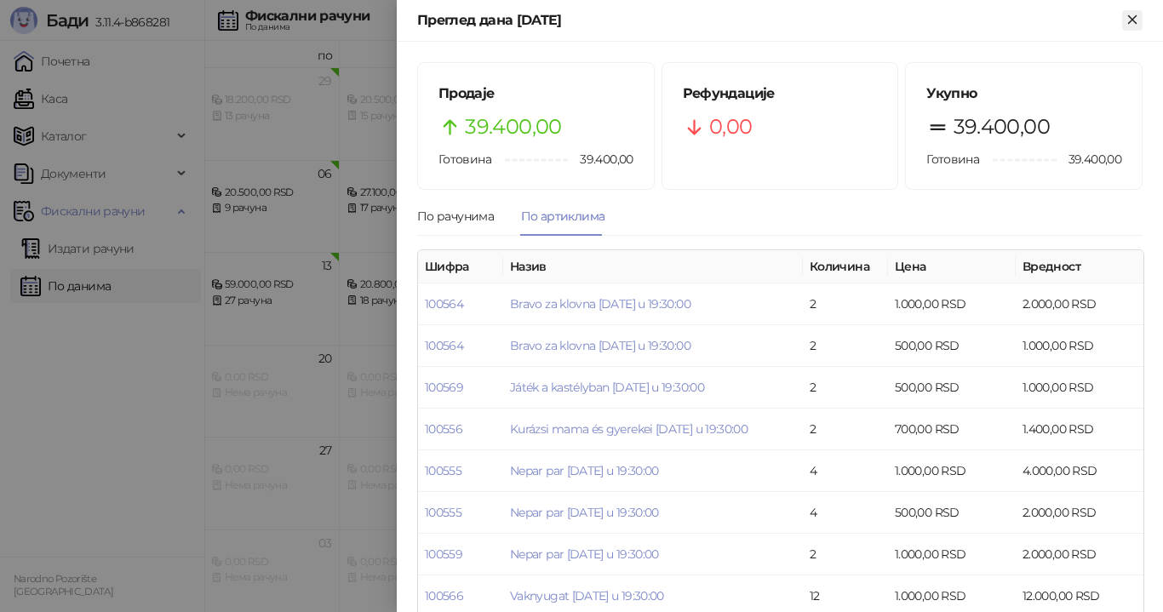
click at [1133, 18] on icon "Close" at bounding box center [1132, 19] width 8 height 8
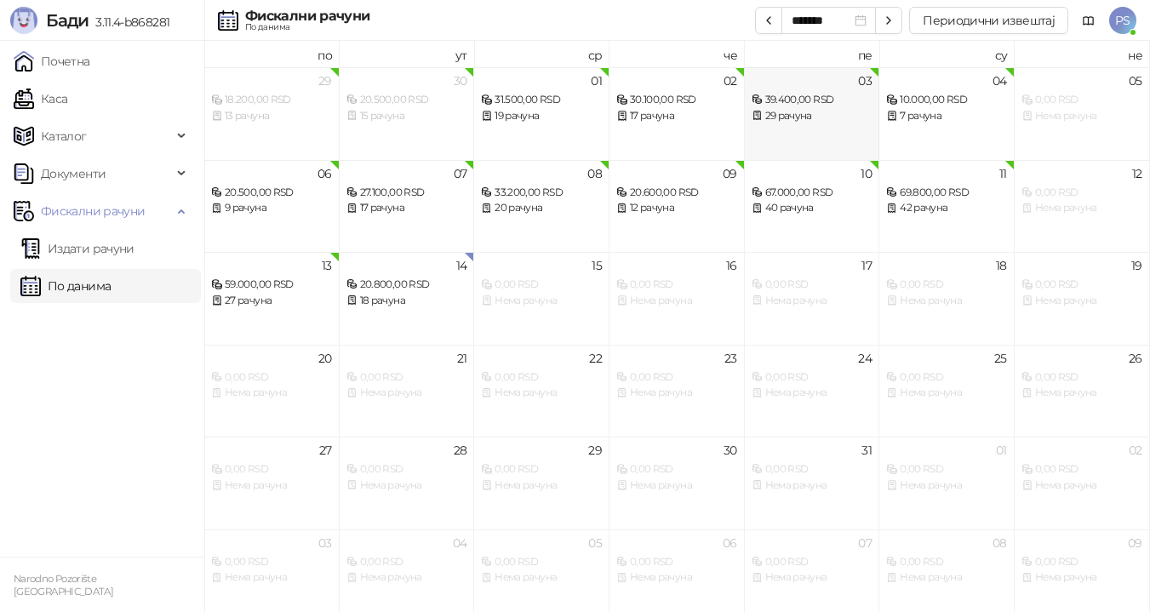
click at [851, 103] on div "39.400,00 RSD" at bounding box center [812, 100] width 121 height 16
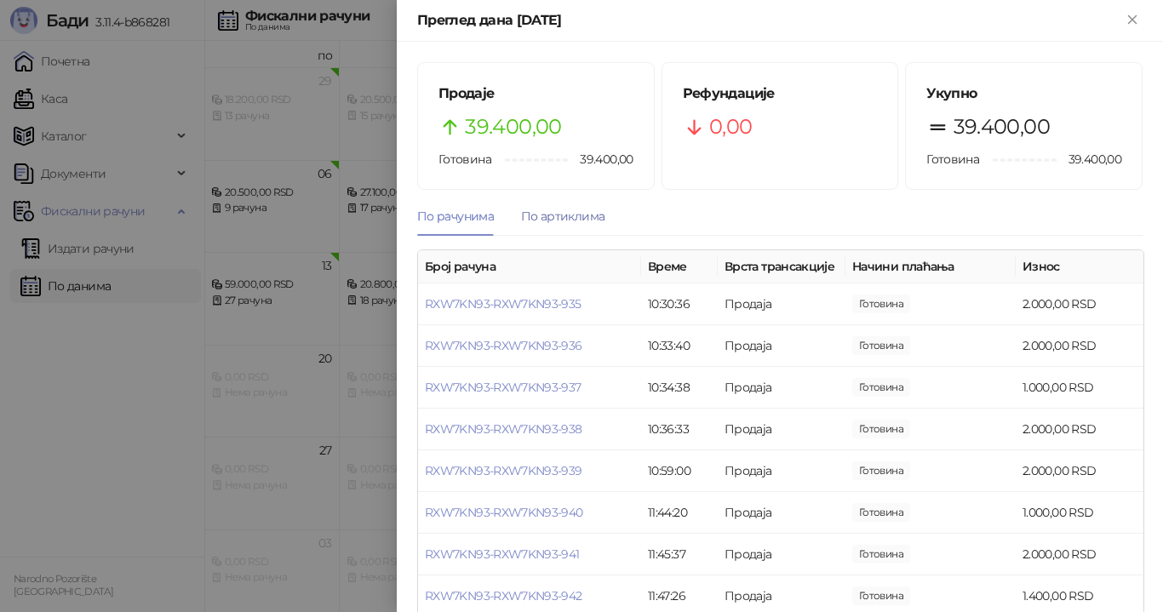
click at [582, 218] on div "По артиклима" at bounding box center [562, 216] width 83 height 19
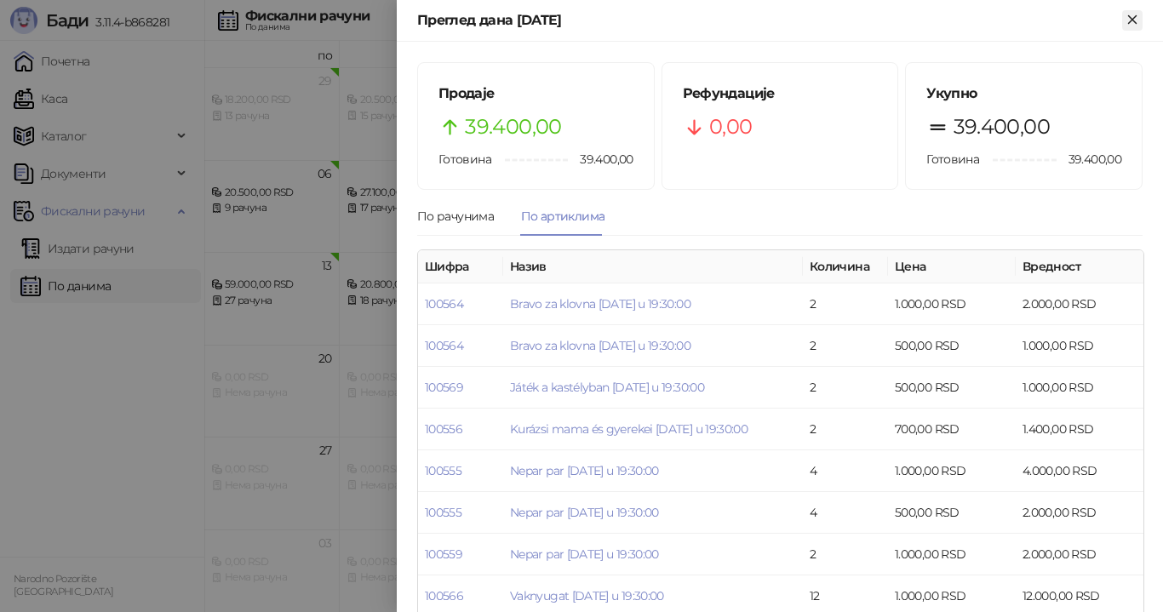
click at [1132, 18] on icon "Close" at bounding box center [1132, 19] width 15 height 15
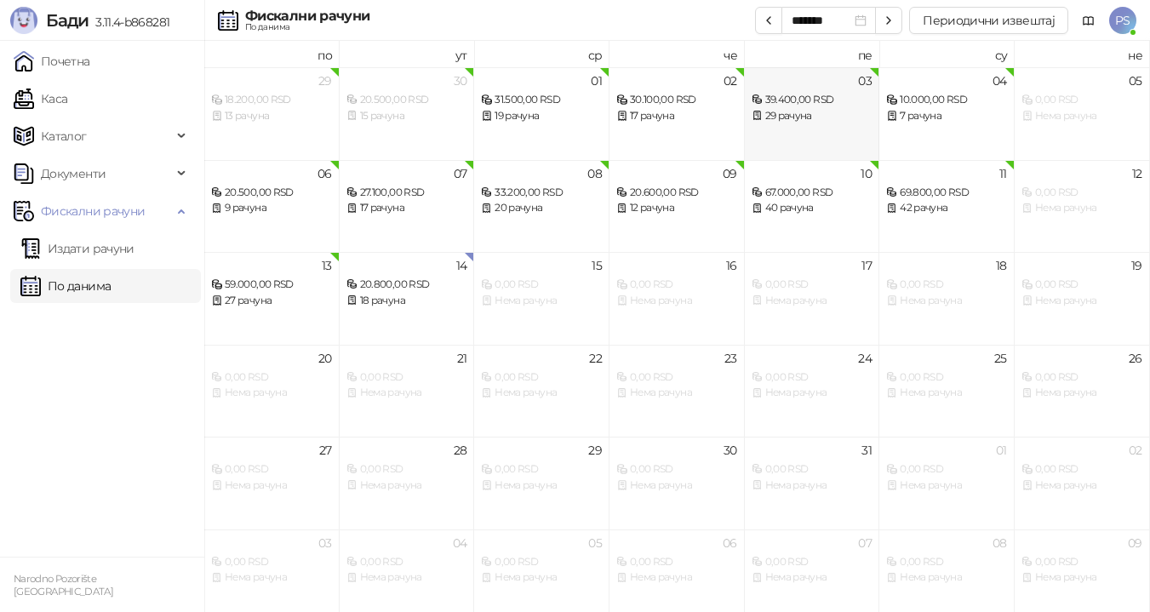
click at [822, 110] on div "29 рачуна" at bounding box center [812, 116] width 121 height 16
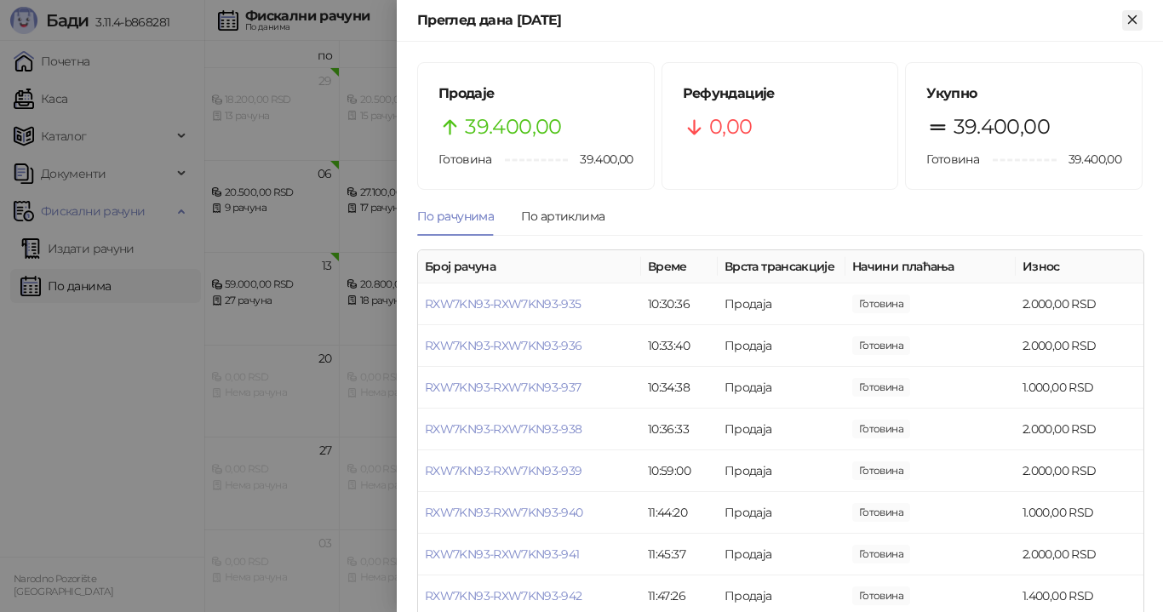
click at [1136, 21] on icon "Close" at bounding box center [1132, 19] width 15 height 15
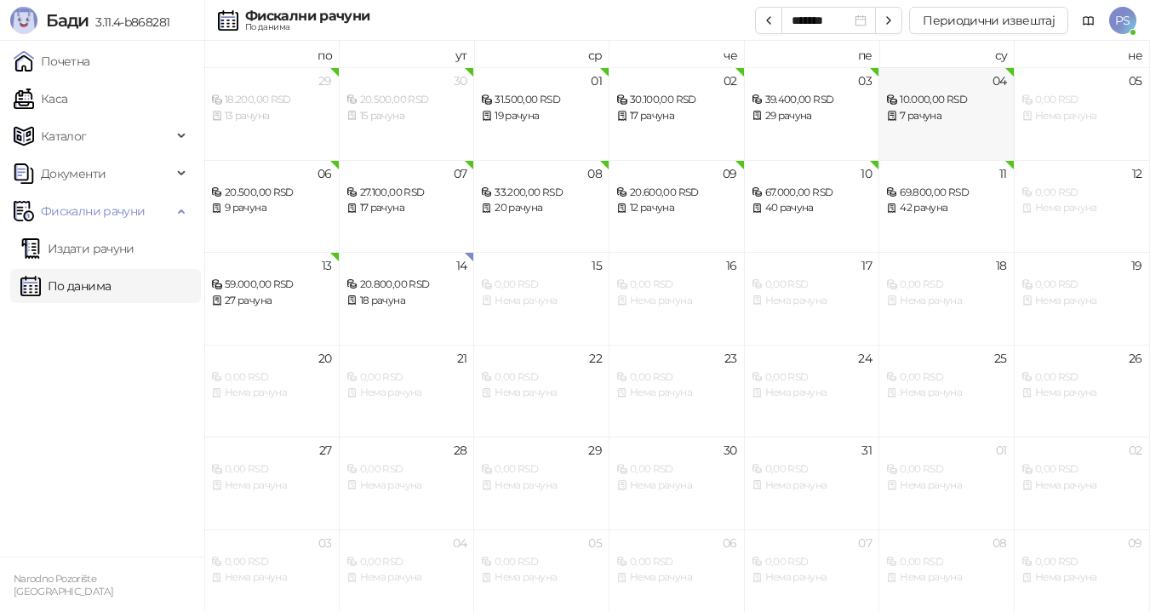
click at [963, 120] on div "7 рачуна" at bounding box center [946, 116] width 121 height 16
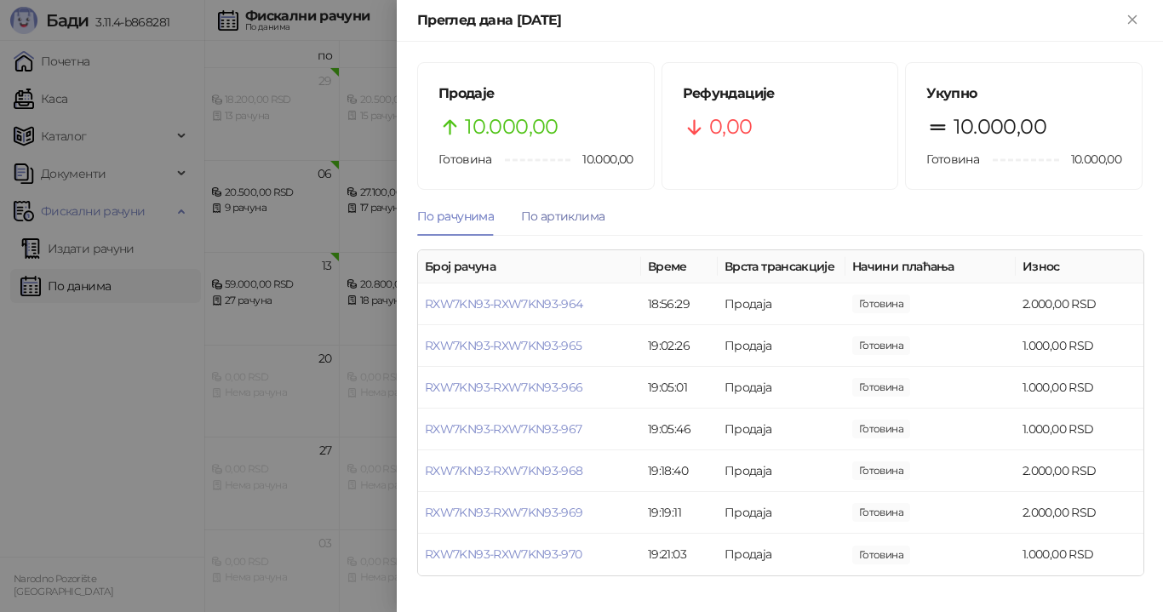
click at [580, 215] on div "По артиклима" at bounding box center [562, 216] width 83 height 19
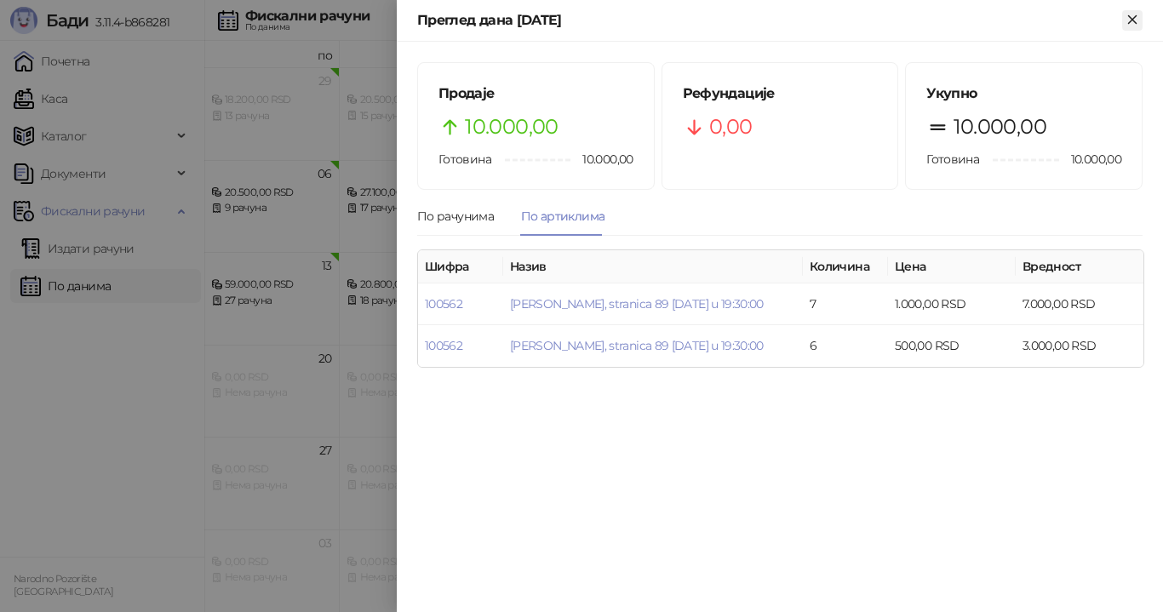
click at [1132, 20] on icon "Close" at bounding box center [1132, 19] width 8 height 8
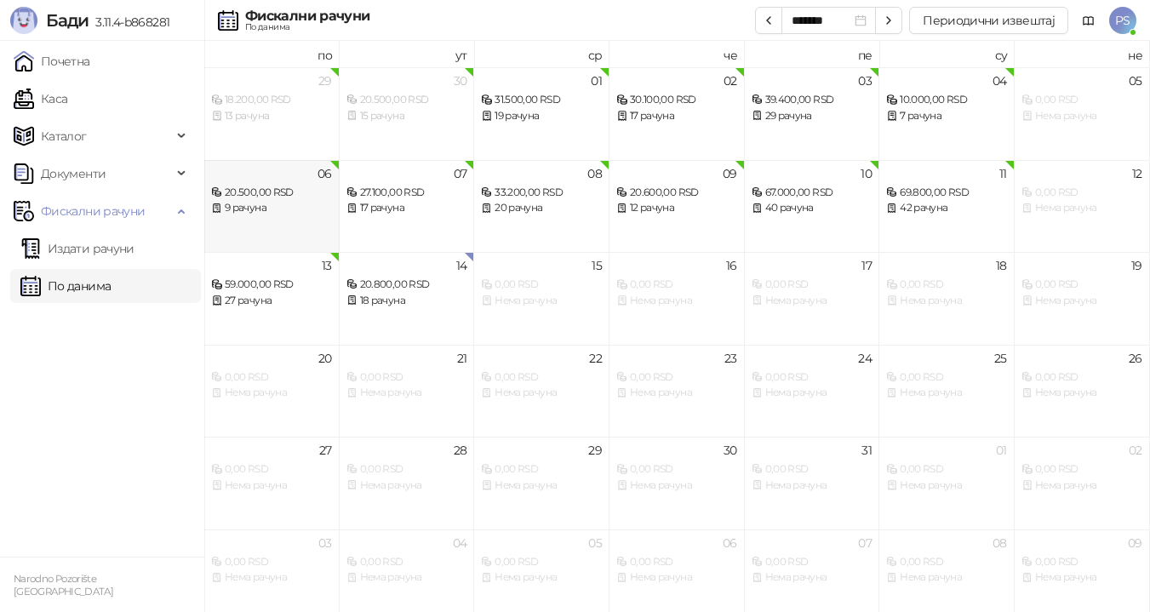
click at [258, 203] on div "9 рачуна" at bounding box center [271, 208] width 121 height 16
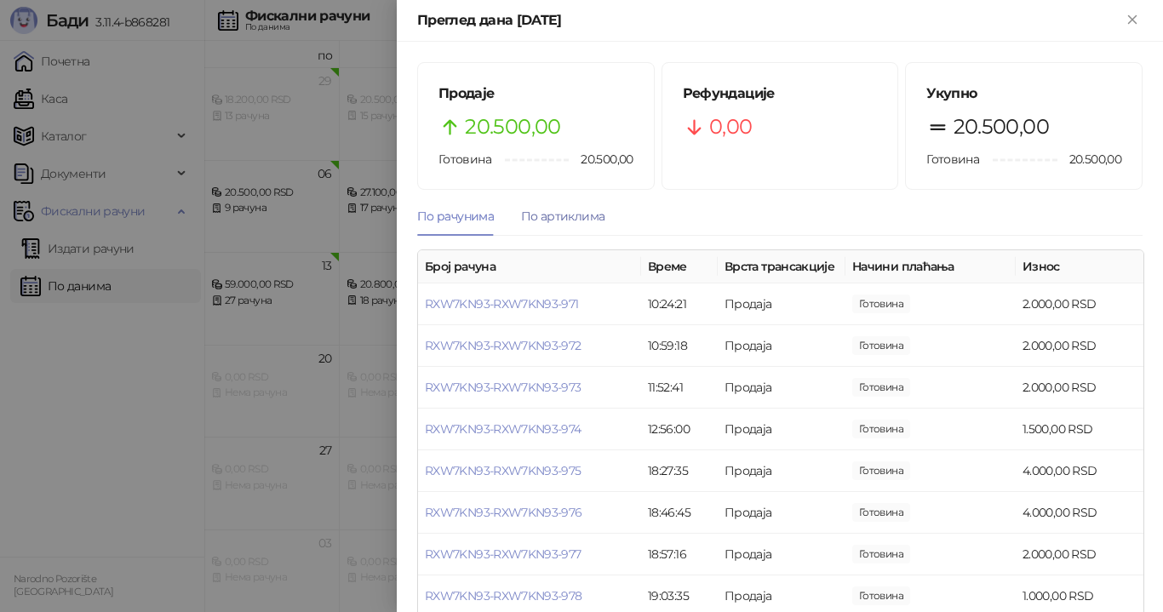
click at [547, 213] on div "По артиклима" at bounding box center [562, 216] width 83 height 19
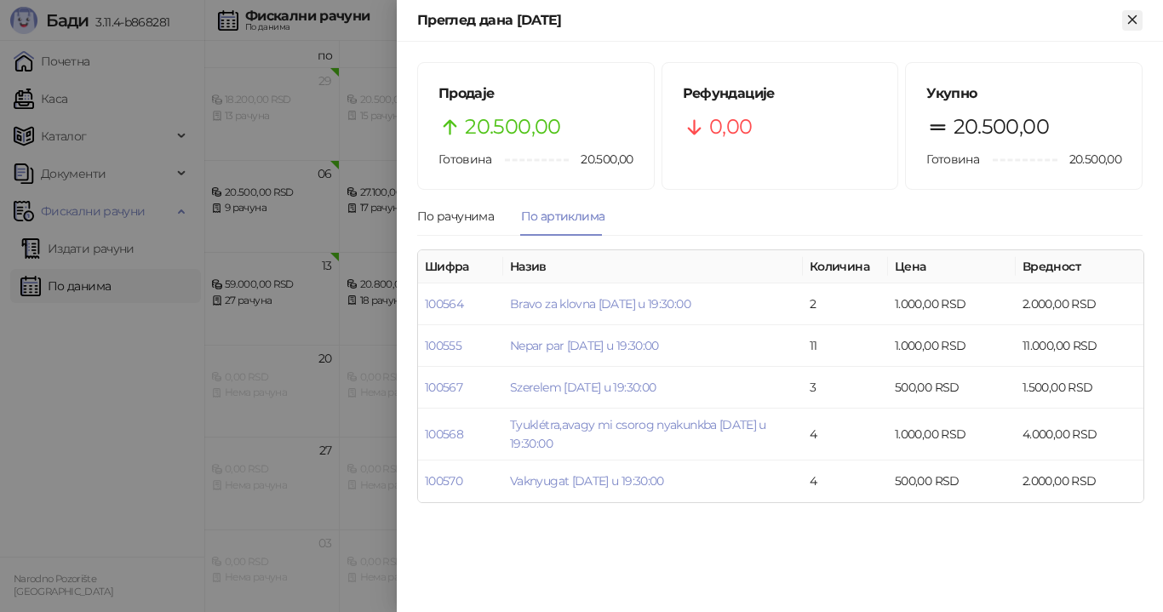
click at [1136, 20] on icon "Close" at bounding box center [1132, 19] width 15 height 15
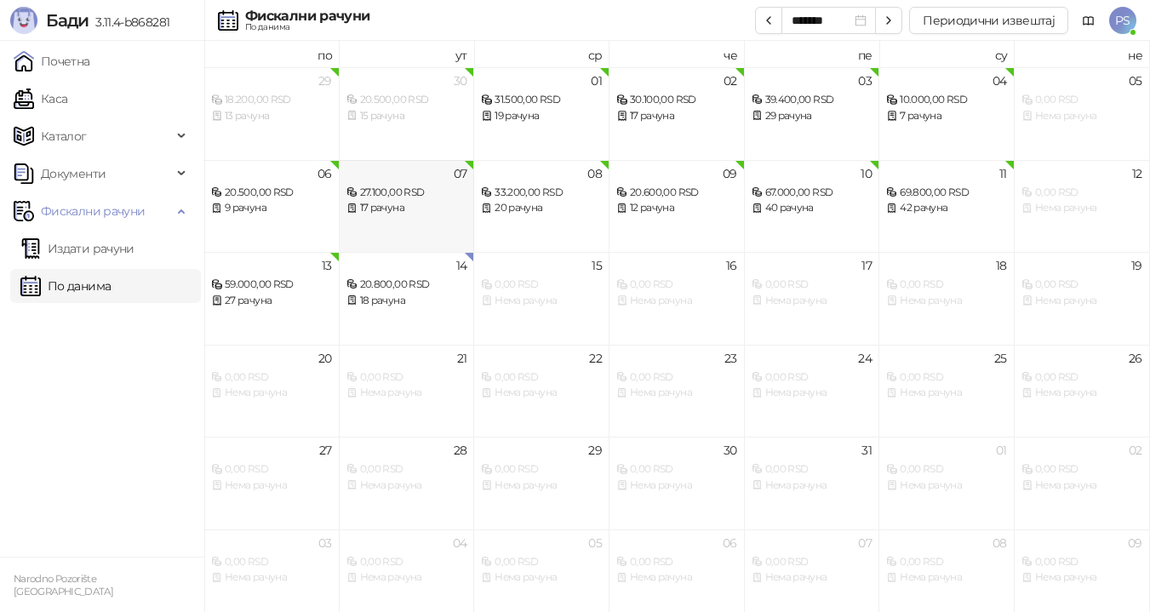
click at [392, 197] on div "27.100,00 RSD" at bounding box center [407, 193] width 121 height 16
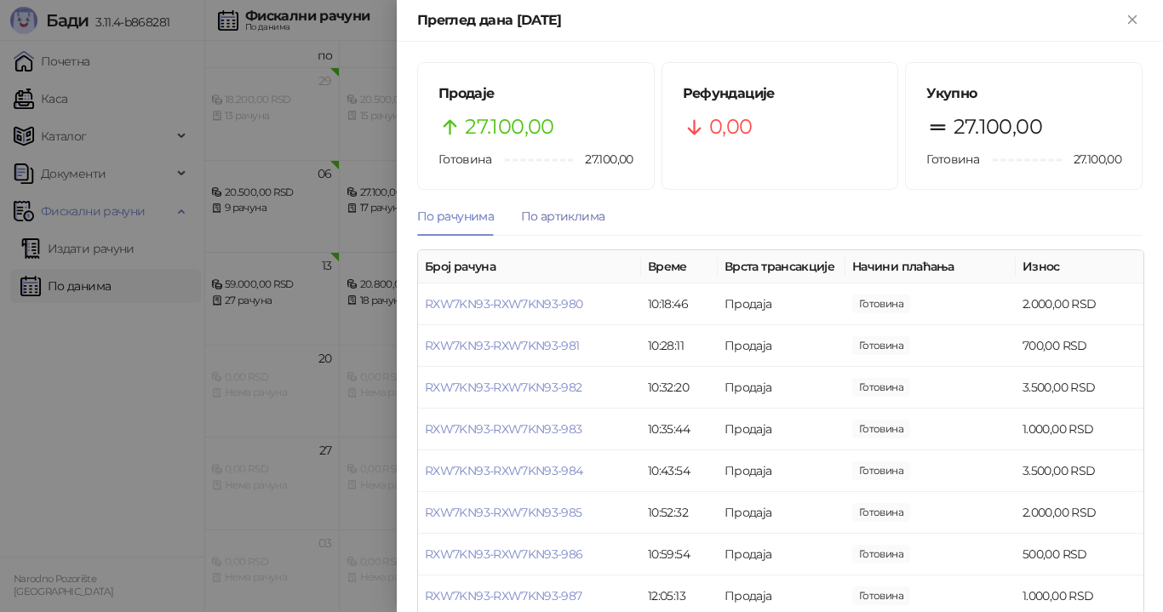
click at [558, 218] on div "По артиклима" at bounding box center [562, 216] width 83 height 19
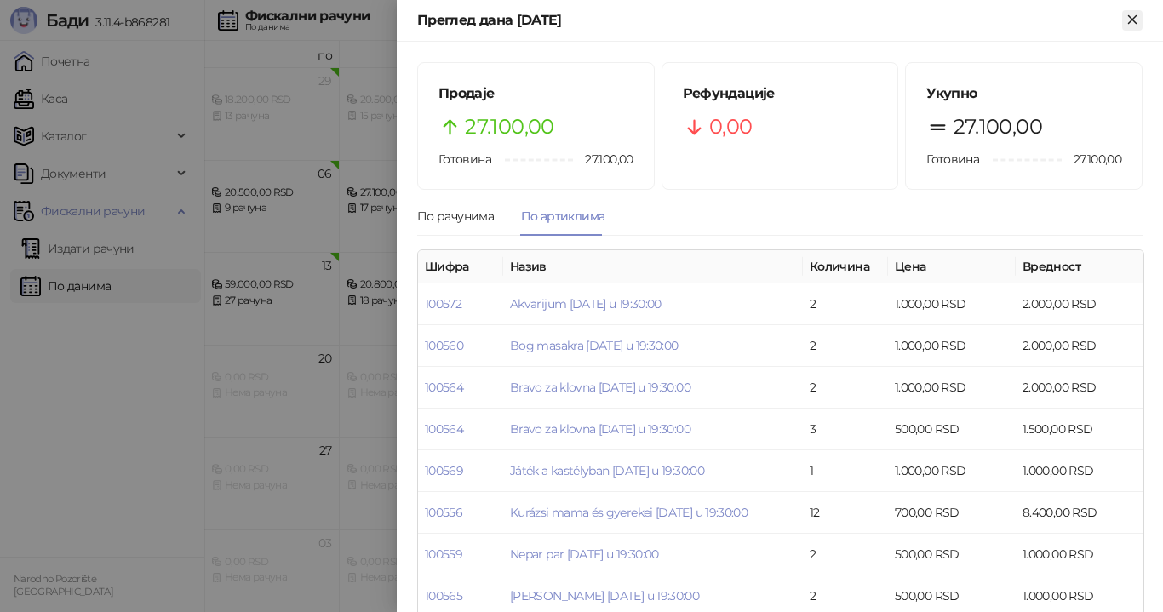
click at [1138, 20] on icon "Close" at bounding box center [1132, 19] width 15 height 15
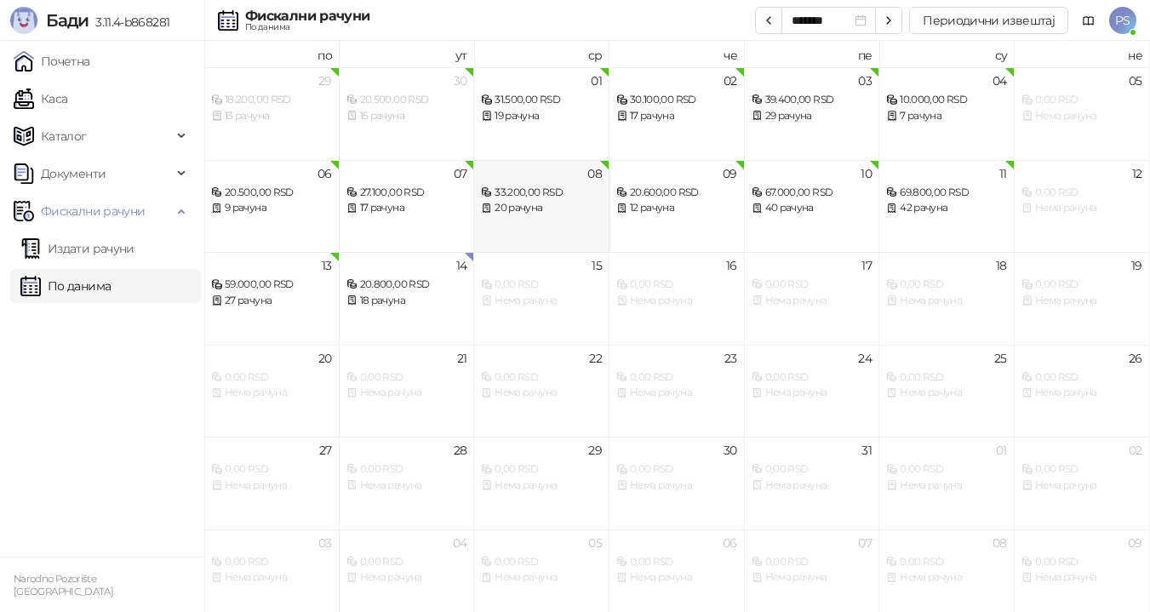
click at [553, 215] on div "20 рачуна" at bounding box center [541, 208] width 121 height 16
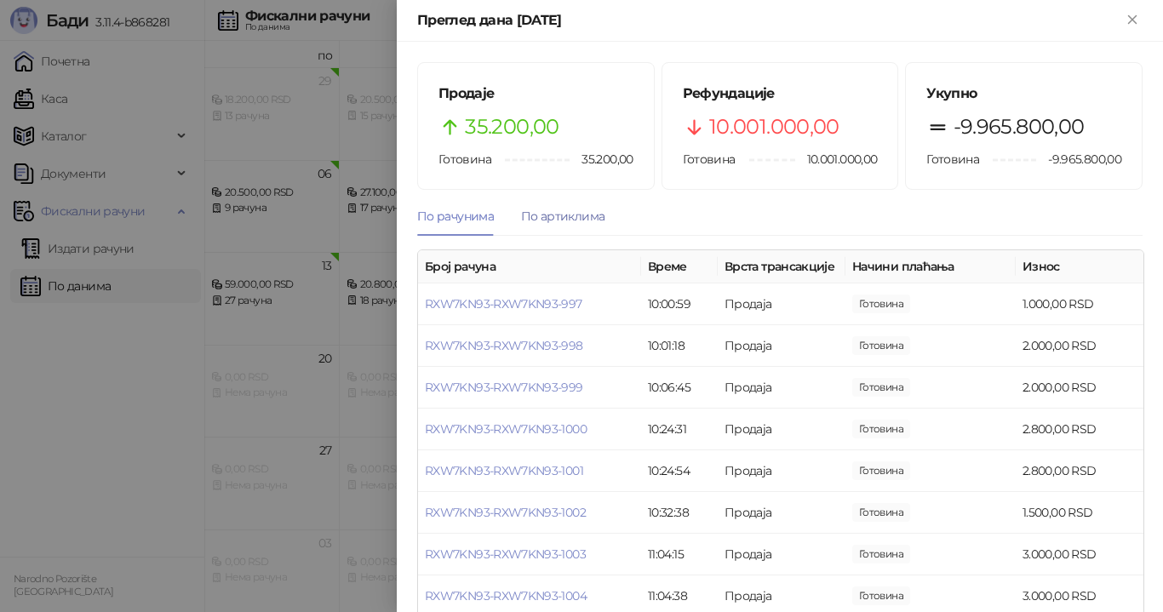
click at [579, 216] on div "По артиклима" at bounding box center [562, 216] width 83 height 19
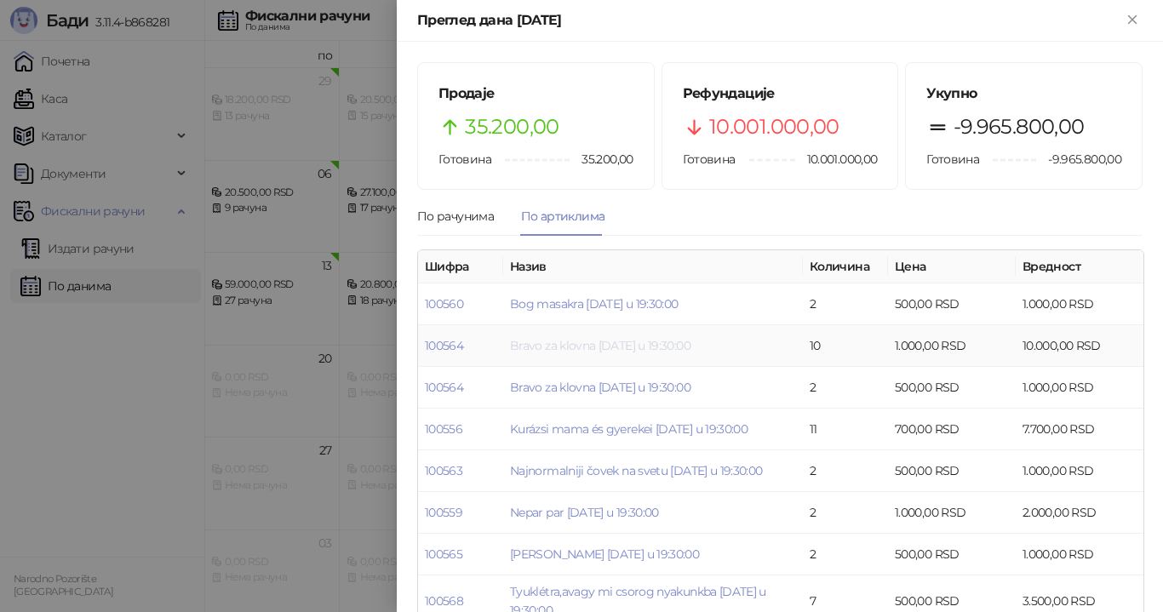
click at [591, 341] on link "Bravo za klovna [DATE] u 19:30:00" at bounding box center [600, 345] width 180 height 15
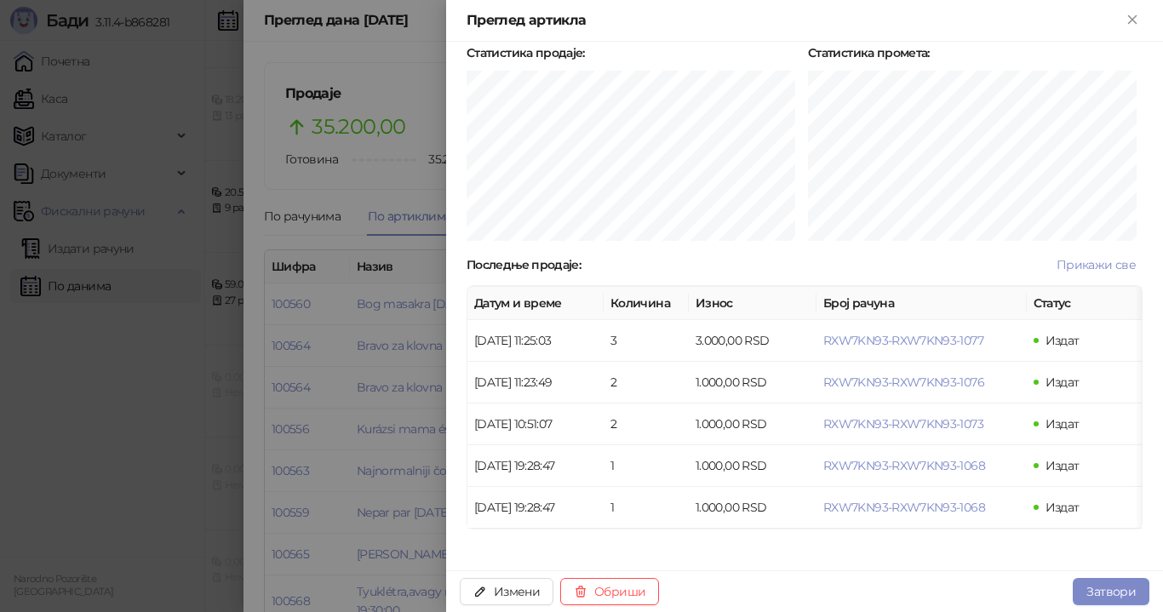
scroll to position [429, 0]
click at [851, 333] on span "RXW7KN93-RXW7KN93-1077" at bounding box center [903, 340] width 160 height 15
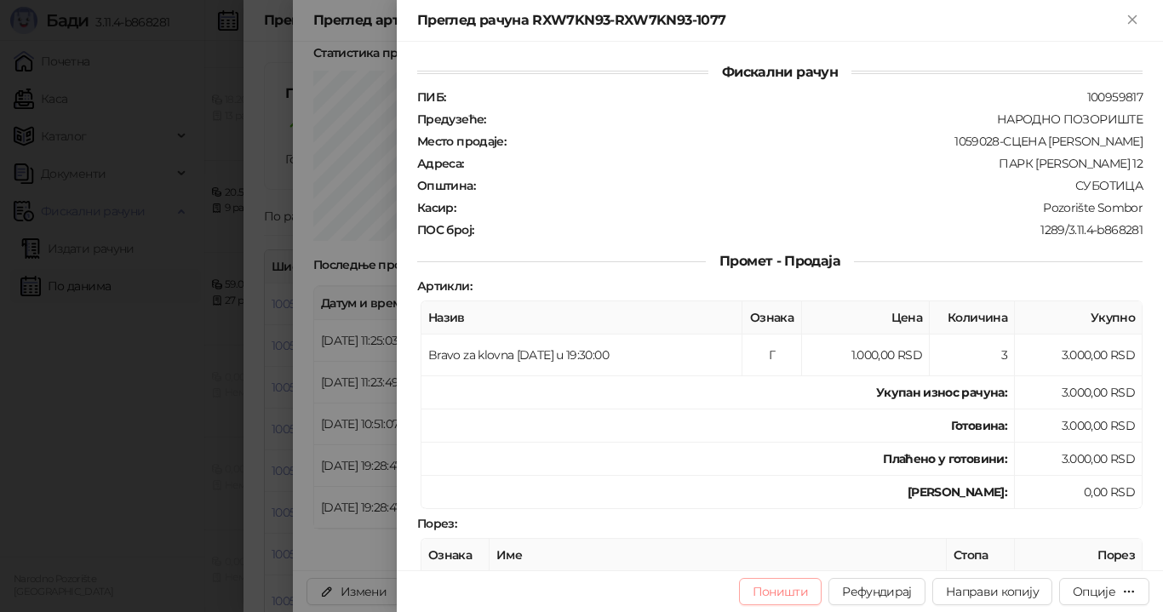
click at [800, 588] on button "Поништи" at bounding box center [780, 591] width 83 height 27
type input "**********"
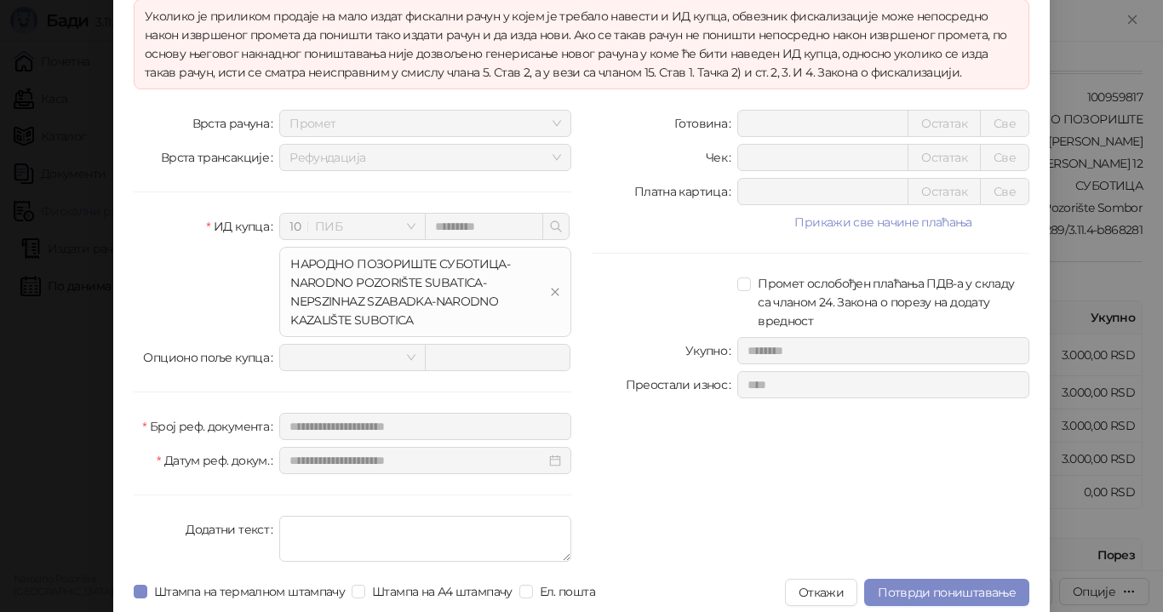
scroll to position [136, 0]
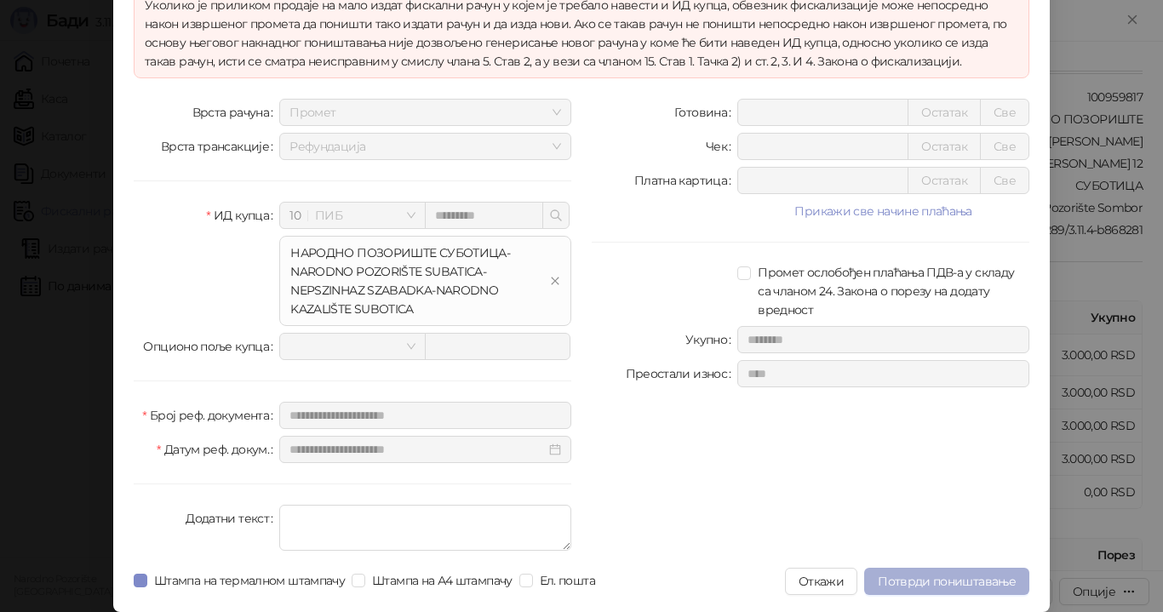
click at [944, 579] on span "Потврди поништавање" at bounding box center [947, 581] width 138 height 15
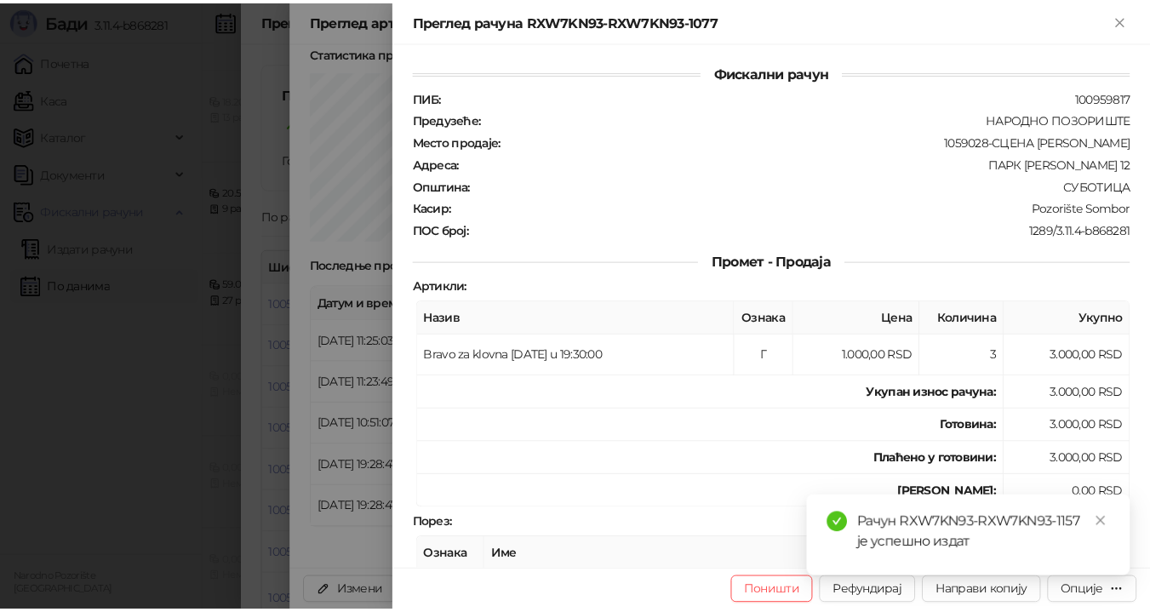
scroll to position [0, 0]
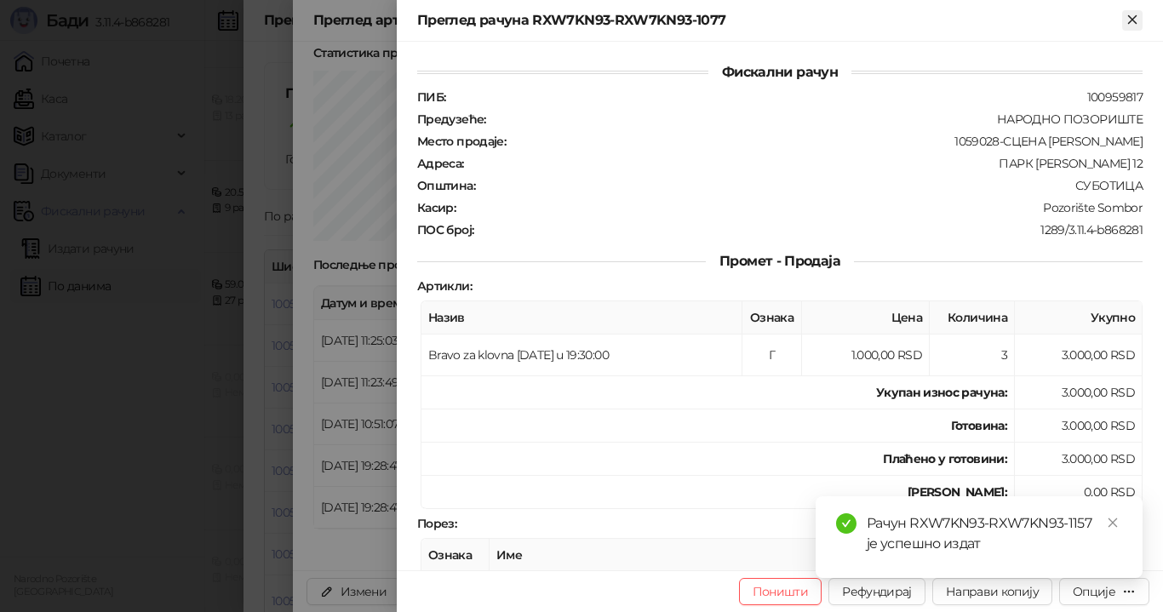
click at [1128, 21] on icon "Close" at bounding box center [1132, 19] width 15 height 15
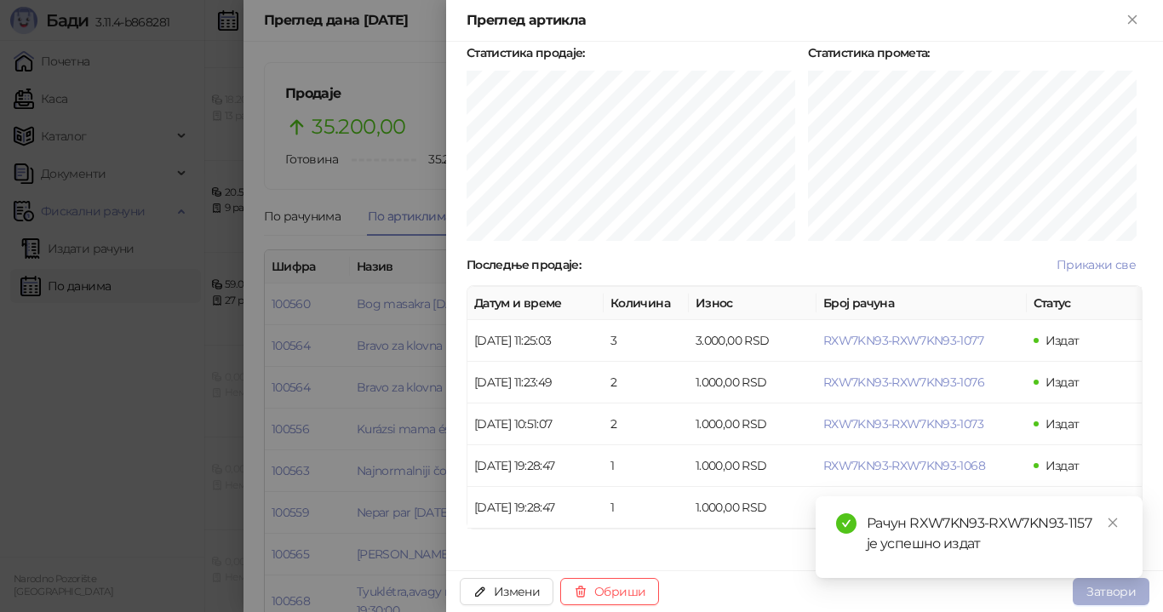
click at [1129, 593] on button "Затвори" at bounding box center [1111, 591] width 77 height 27
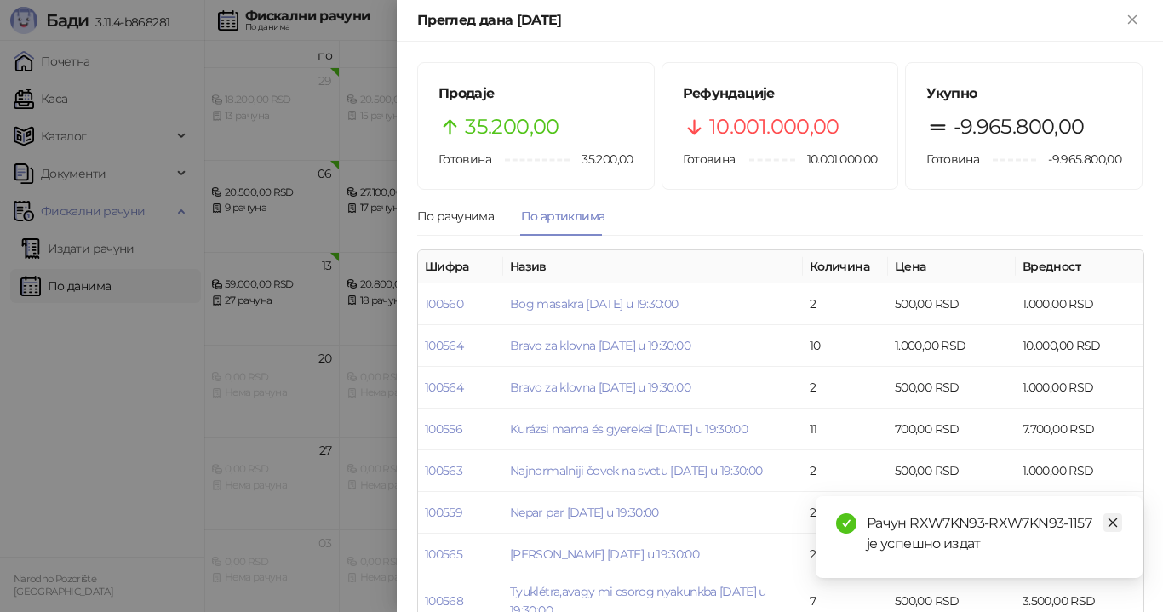
click at [1113, 521] on icon "close" at bounding box center [1113, 523] width 12 height 12
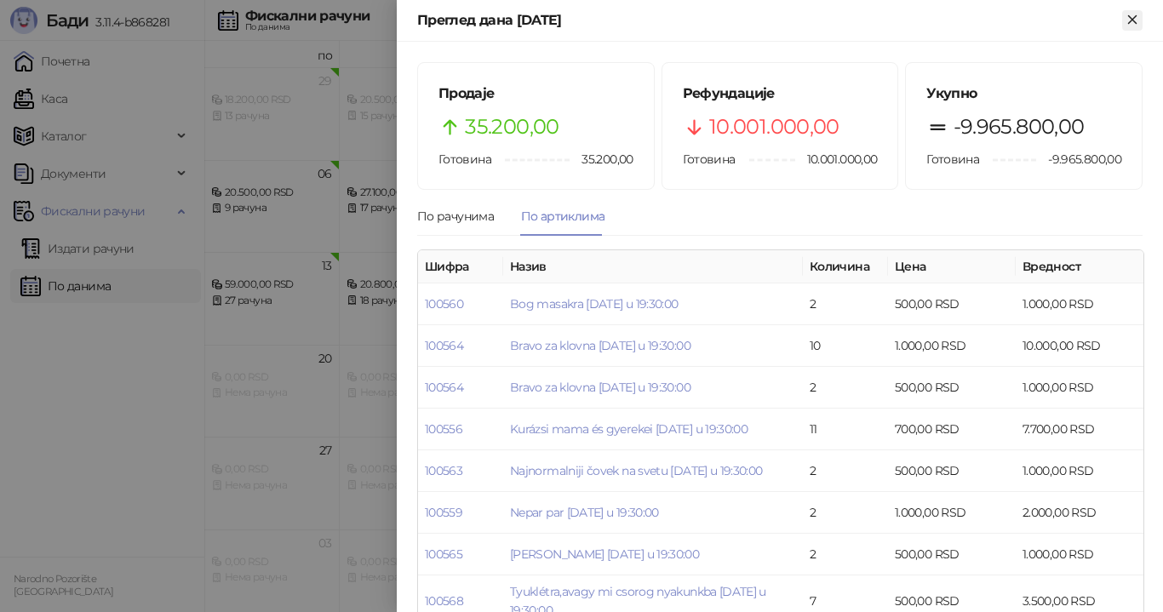
click at [1141, 17] on button "Close" at bounding box center [1132, 20] width 20 height 20
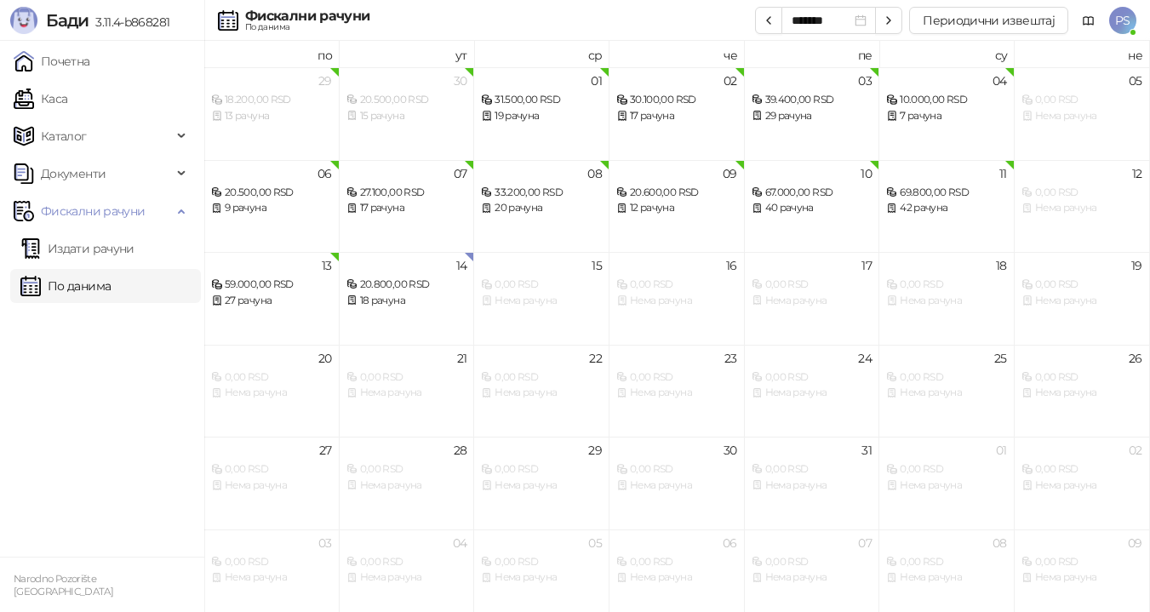
click at [99, 20] on span "3.11.4-b868281" at bounding box center [129, 21] width 81 height 15
click at [75, 64] on link "Почетна" at bounding box center [52, 61] width 77 height 34
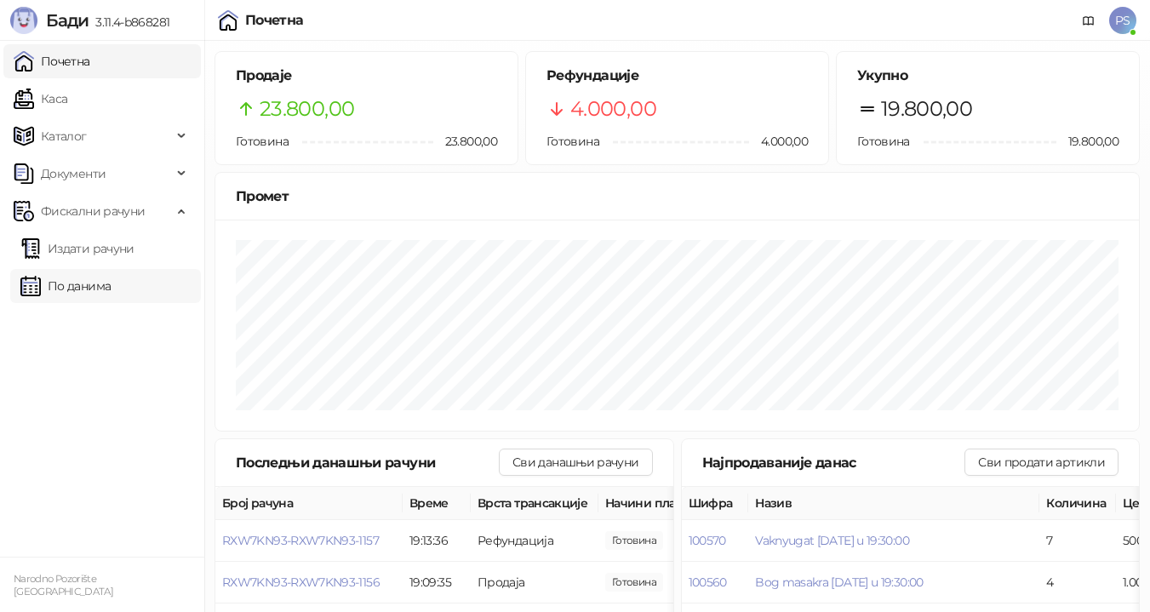
click at [92, 284] on link "По данима" at bounding box center [65, 286] width 90 height 34
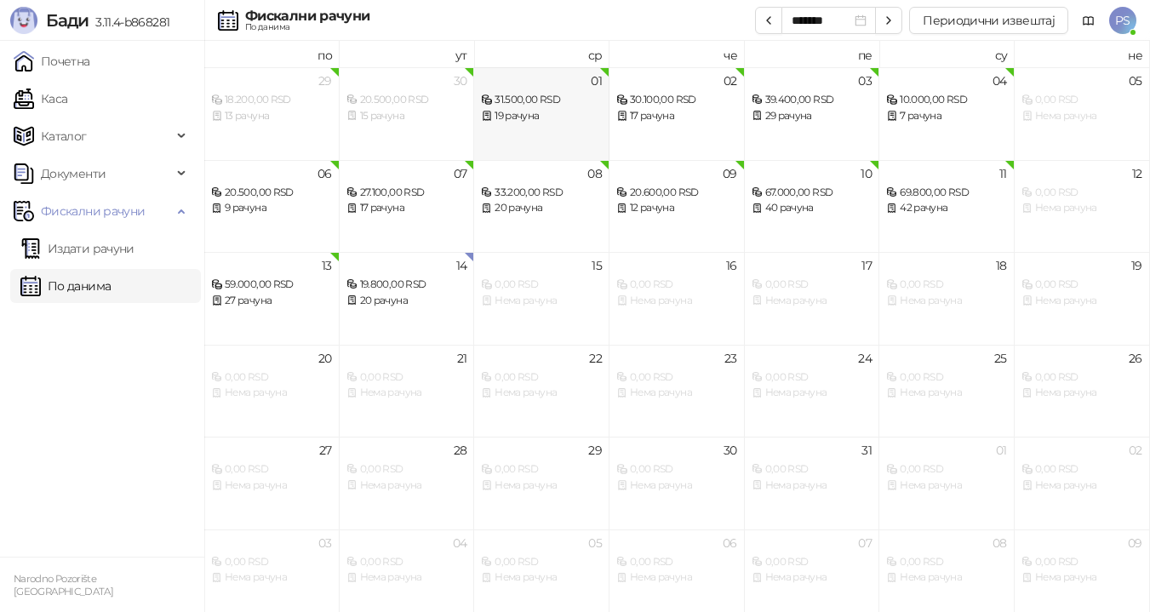
click at [570, 105] on div "31.500,00 RSD" at bounding box center [541, 100] width 121 height 16
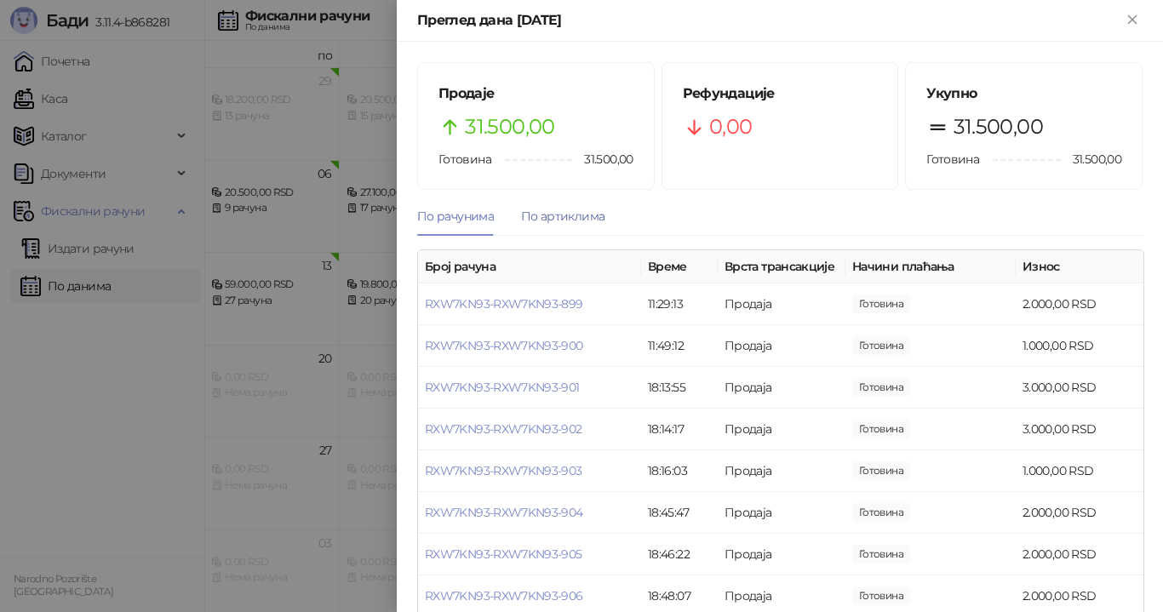
click at [570, 215] on div "По артиклима" at bounding box center [562, 216] width 83 height 19
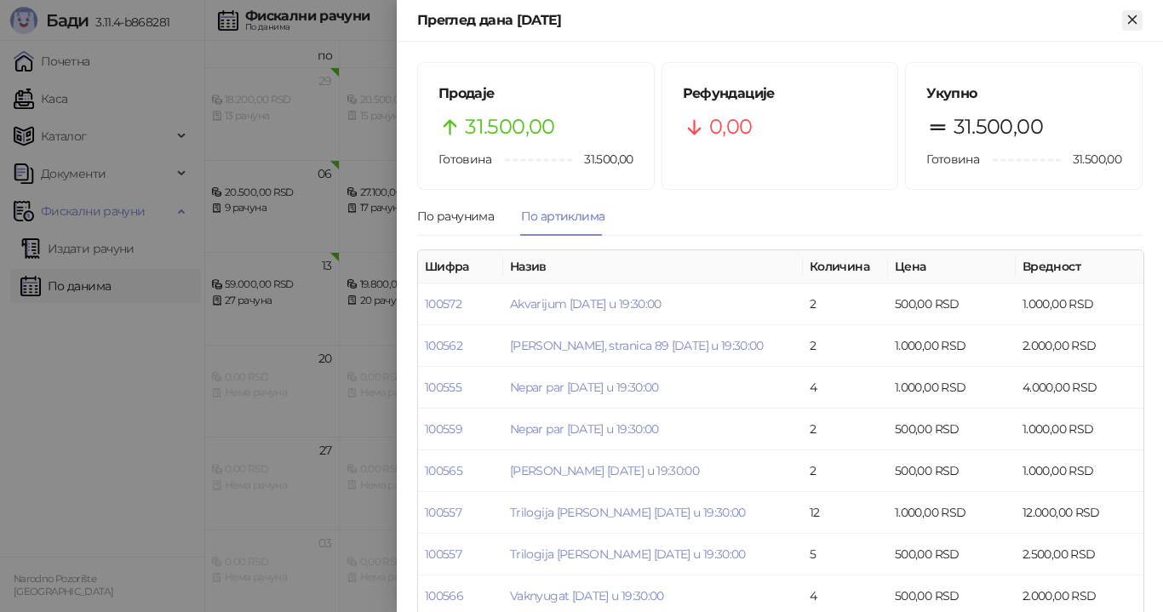
click at [1135, 22] on icon "Close" at bounding box center [1132, 19] width 8 height 8
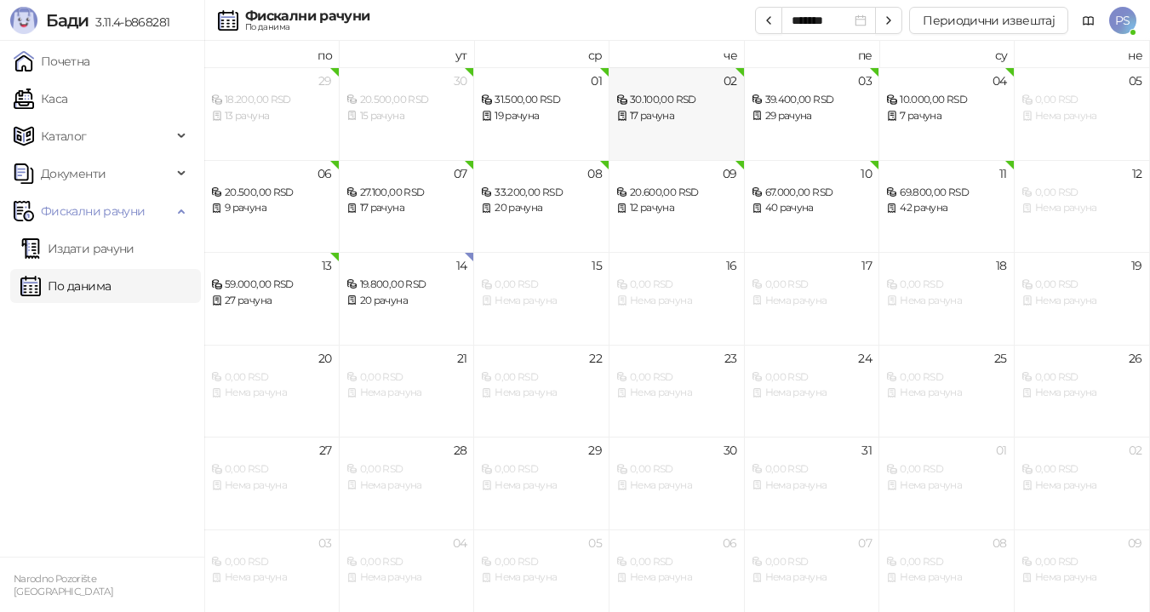
click at [683, 104] on div "30.100,00 RSD" at bounding box center [676, 100] width 121 height 16
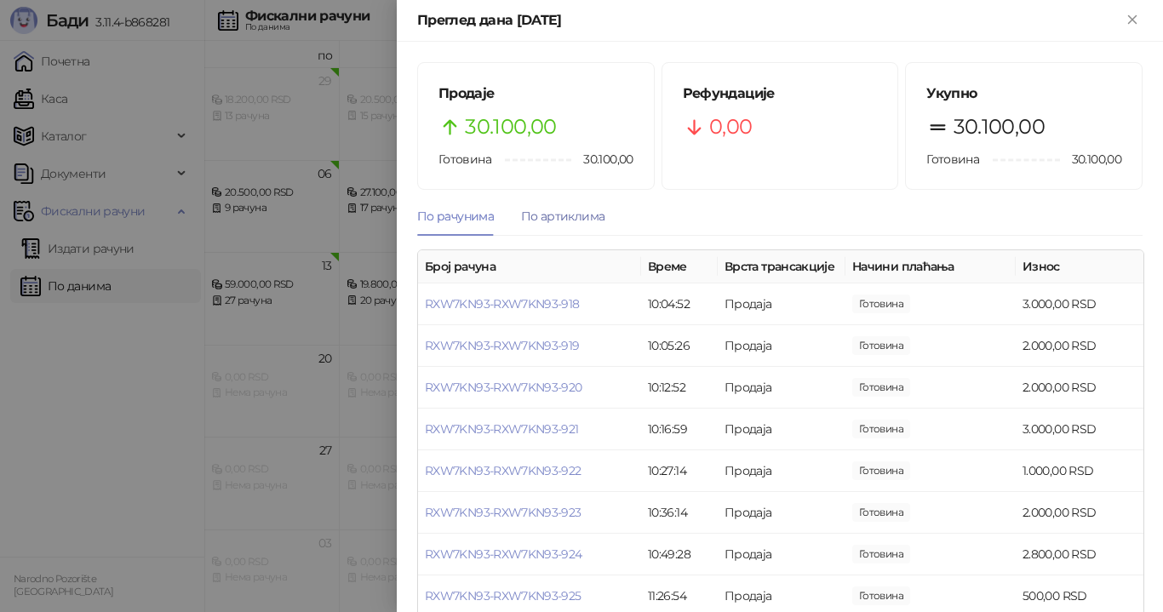
click at [541, 223] on div "По артиклима" at bounding box center [562, 216] width 83 height 19
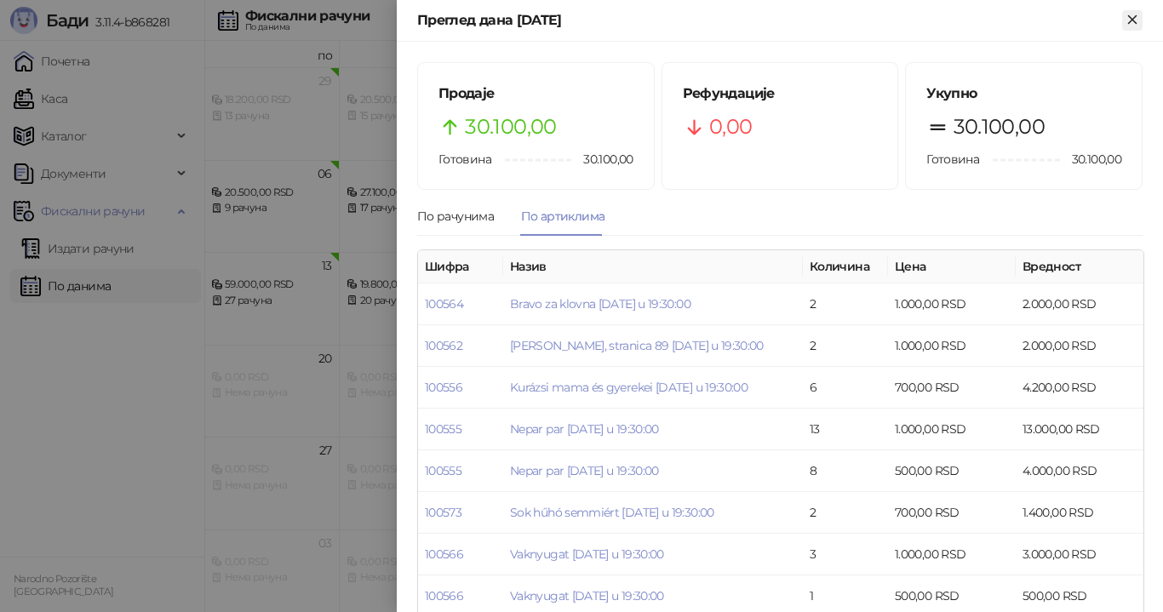
click at [1136, 19] on icon "Close" at bounding box center [1132, 19] width 15 height 15
